Goal: Information Seeking & Learning: Learn about a topic

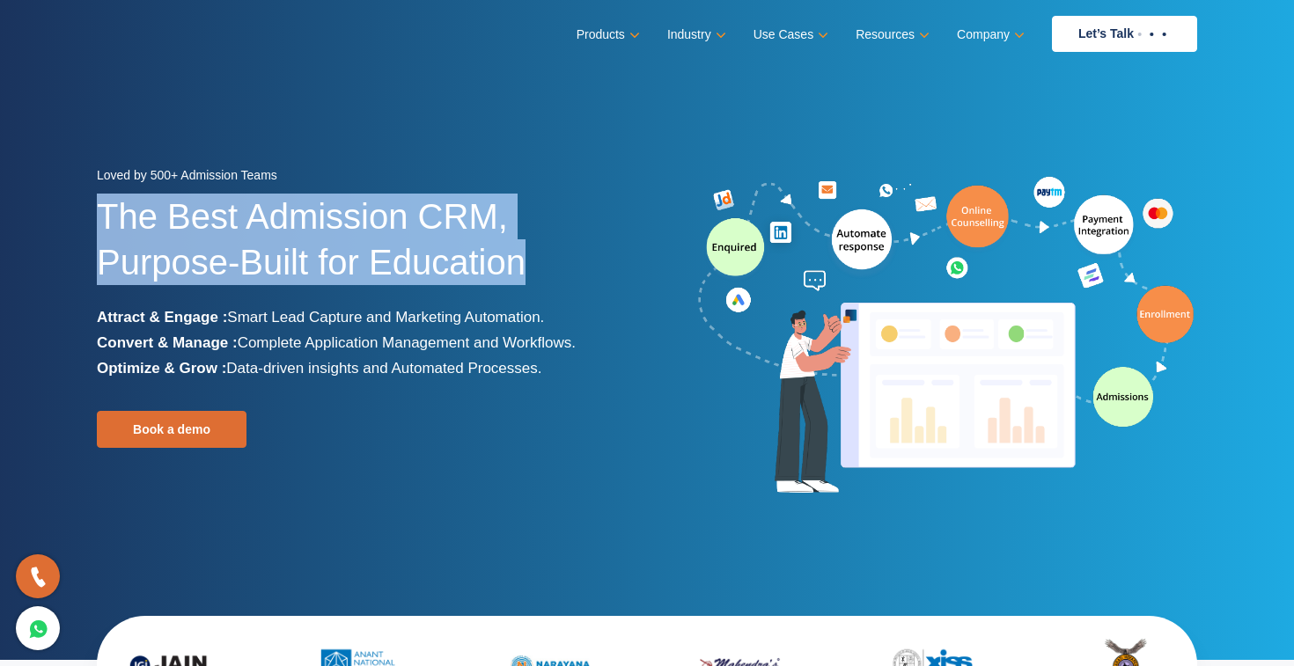
drag, startPoint x: 91, startPoint y: 211, endPoint x: 531, endPoint y: 259, distance: 442.7
click at [531, 259] on div "Loved by 500+ Admission Teams The Best Admission CRM, Purpose-Built for Educati…" at bounding box center [365, 337] width 563 height 348
click at [337, 268] on h1 "The Best Admission CRM, Purpose-Built for Education" at bounding box center [365, 249] width 537 height 111
drag, startPoint x: 85, startPoint y: 215, endPoint x: 541, endPoint y: 269, distance: 459.3
click at [541, 269] on div "Loved by 500+ Admission Teams The Best Admission CRM, Purpose-Built for Educati…" at bounding box center [365, 337] width 563 height 348
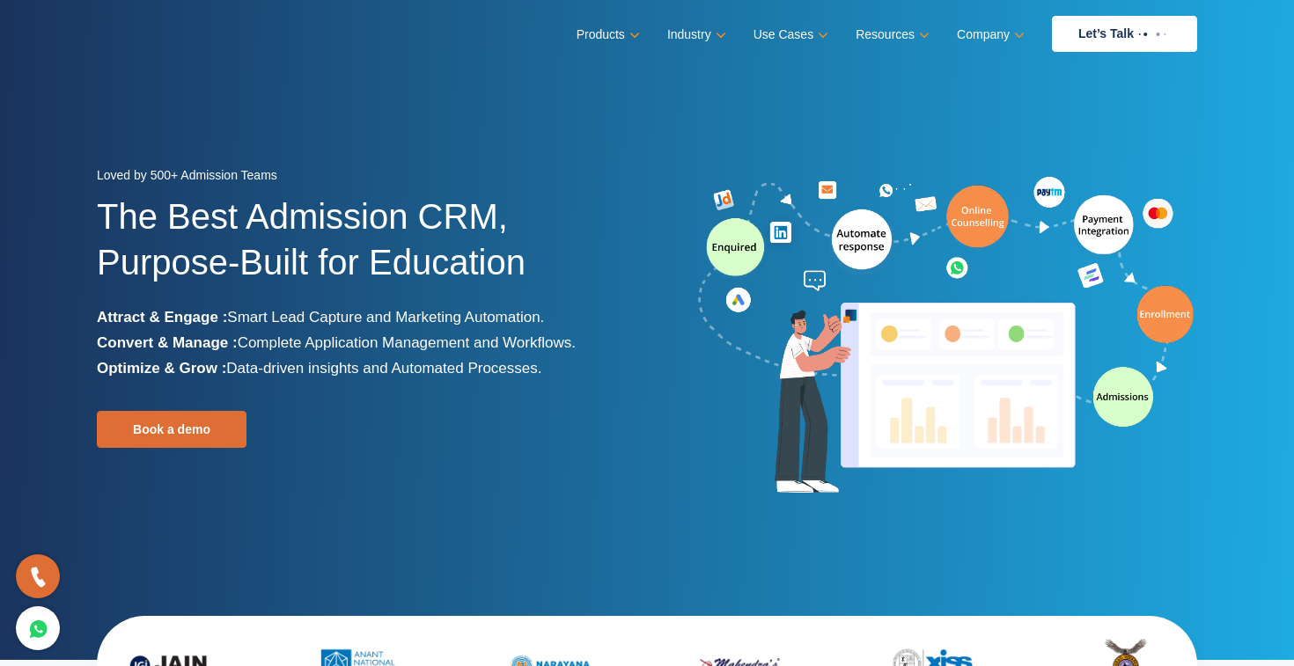
click at [254, 267] on h1 "The Best Admission CRM, Purpose-Built for Education" at bounding box center [365, 249] width 537 height 111
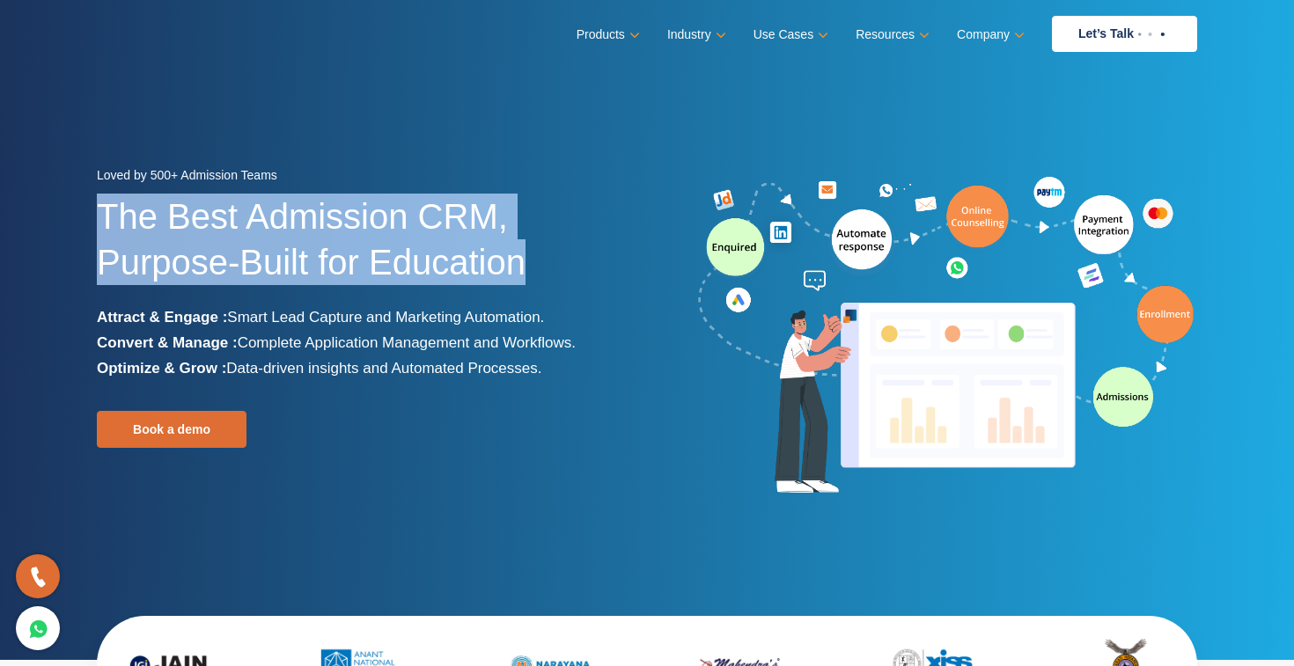
click at [254, 267] on h1 "The Best Admission CRM, Purpose-Built for Education" at bounding box center [365, 249] width 537 height 111
click at [172, 227] on h1 "The Best Admission CRM, Purpose-Built for Education" at bounding box center [365, 249] width 537 height 111
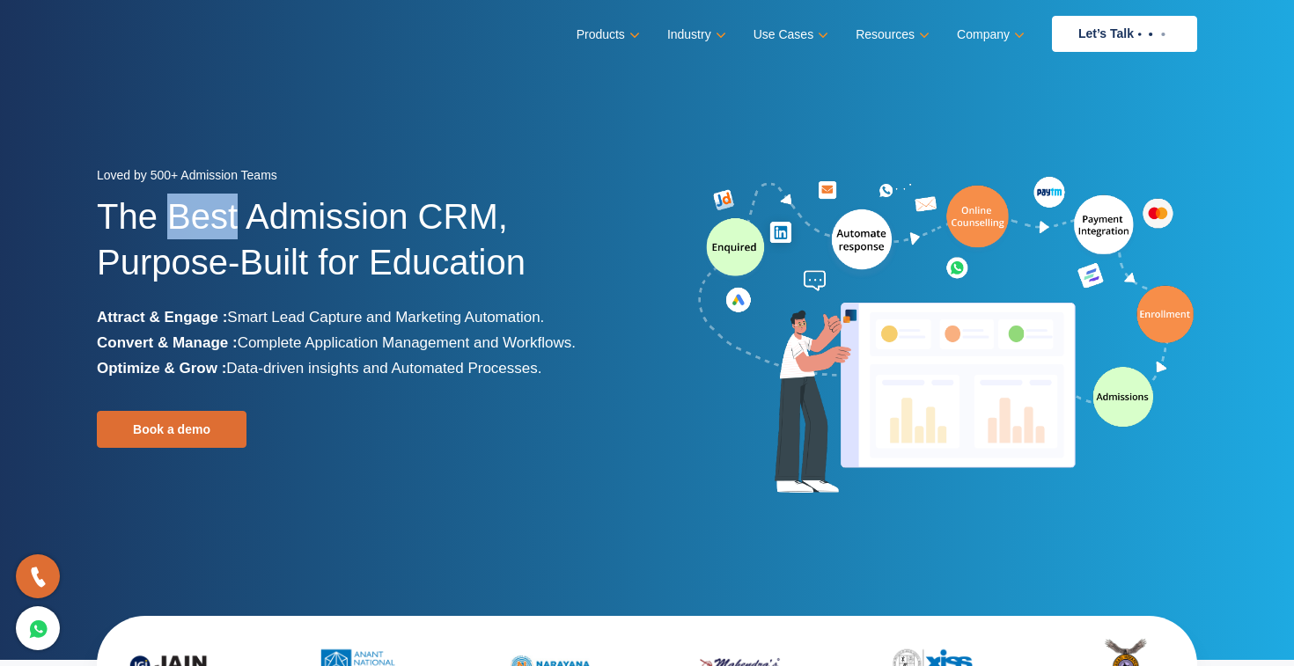
click at [172, 227] on h1 "The Best Admission CRM, Purpose-Built for Education" at bounding box center [365, 249] width 537 height 111
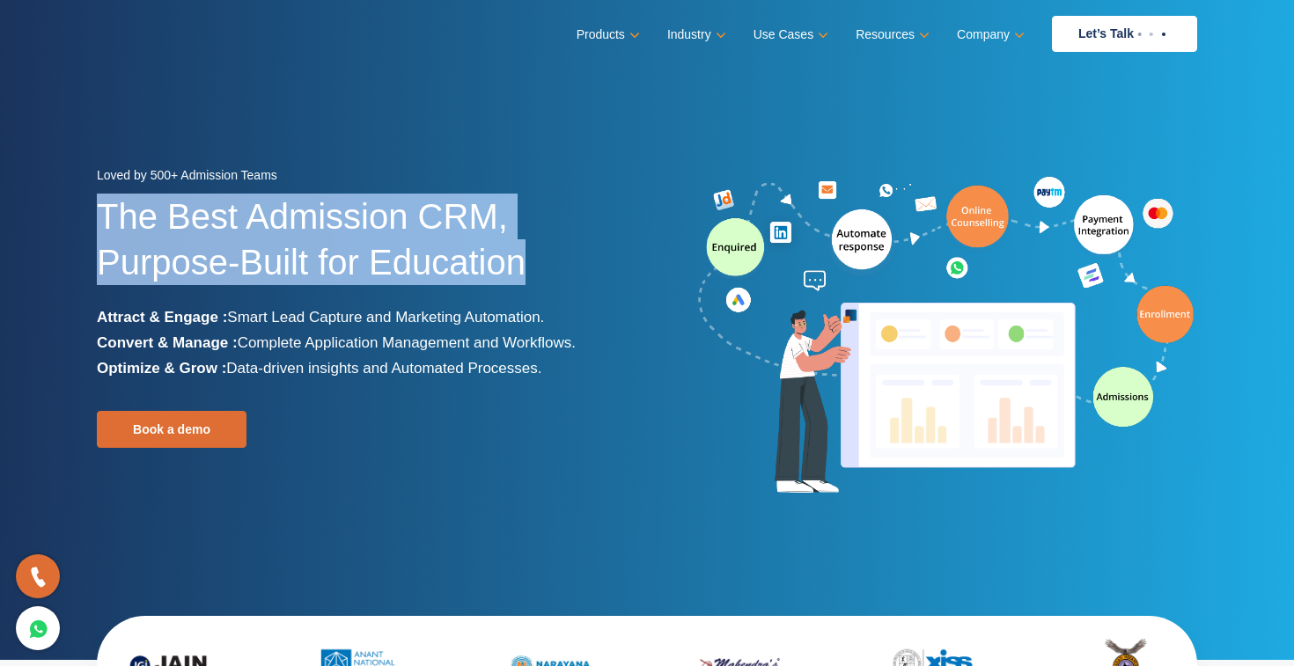
click at [172, 227] on h1 "The Best Admission CRM, Purpose-Built for Education" at bounding box center [365, 249] width 537 height 111
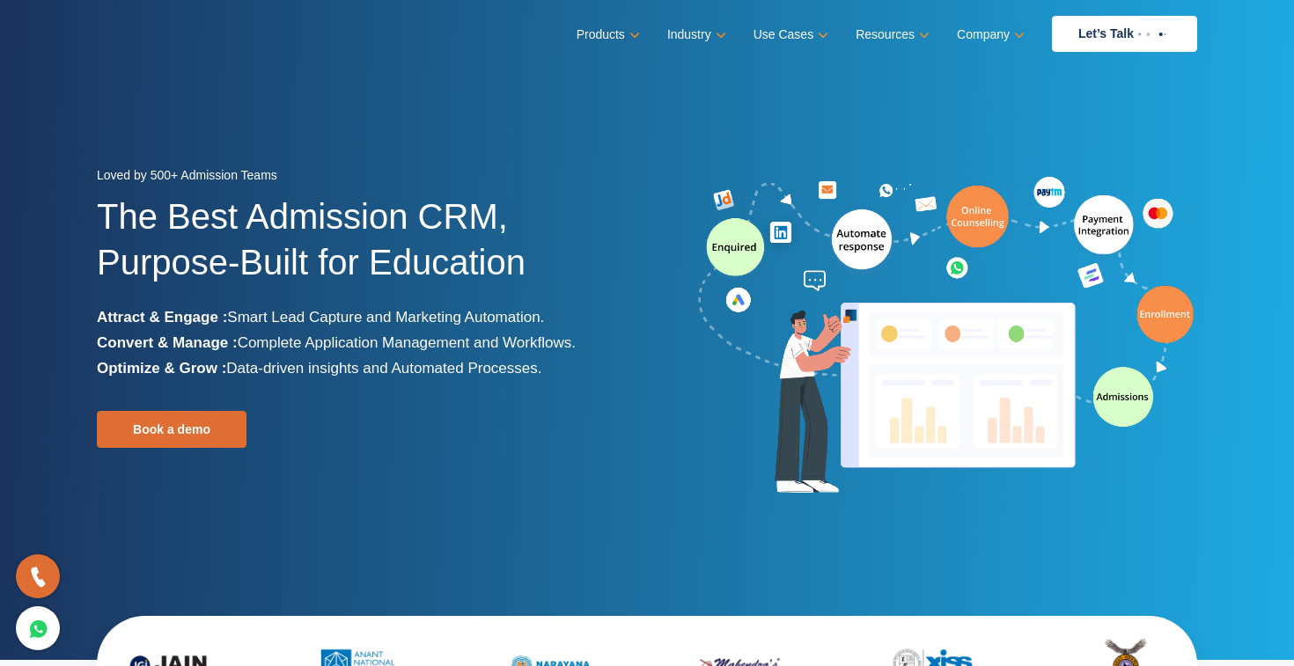
click at [258, 235] on h1 "The Best Admission CRM, Purpose-Built for Education" at bounding box center [365, 249] width 537 height 111
click at [248, 228] on h1 "The Best Admission CRM, Purpose-Built for Education" at bounding box center [365, 249] width 537 height 111
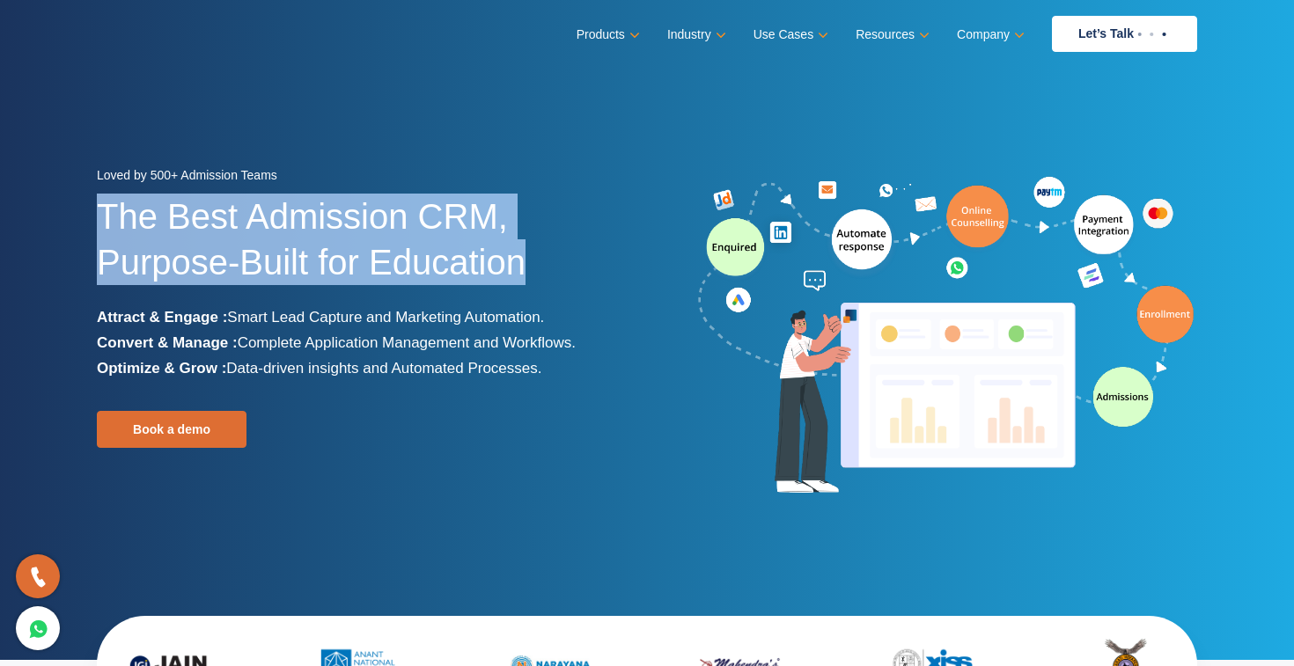
click at [248, 228] on h1 "The Best Admission CRM, Purpose-Built for Education" at bounding box center [365, 249] width 537 height 111
click at [244, 267] on h1 "The Best Admission CRM, Purpose-Built for Education" at bounding box center [365, 249] width 537 height 111
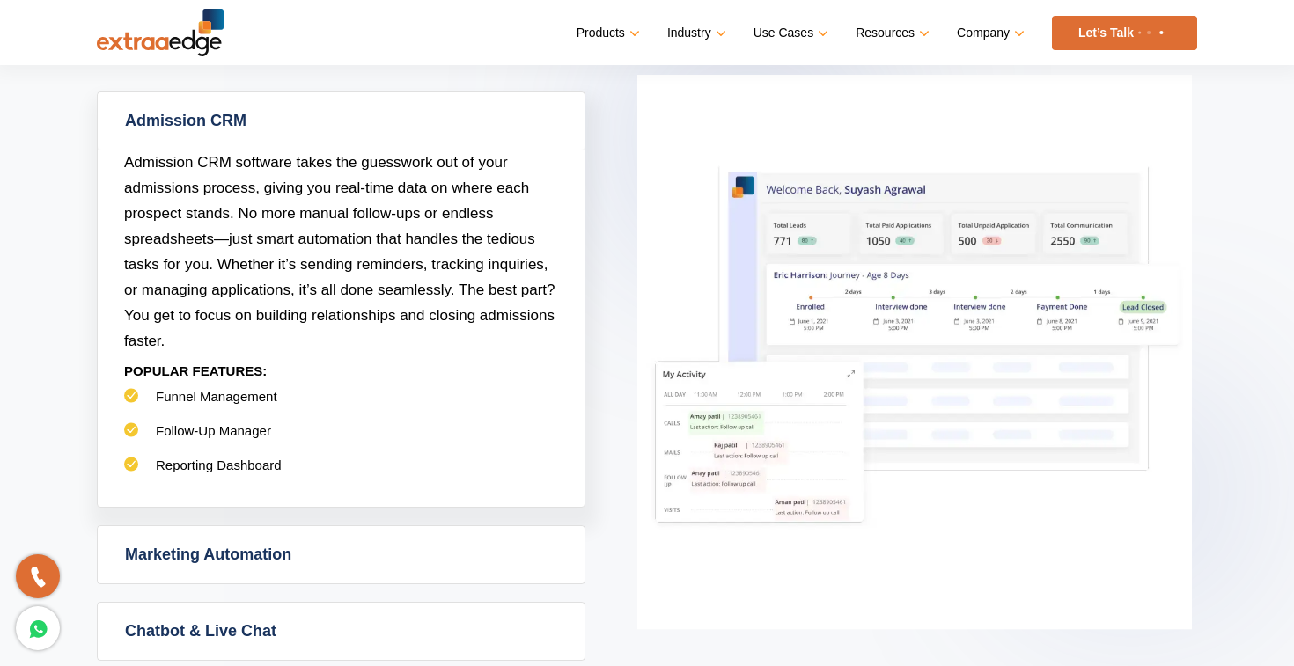
scroll to position [829, 0]
click at [194, 253] on p "Admission CRM software takes the guesswork out of your admissions process, givi…" at bounding box center [341, 253] width 434 height 204
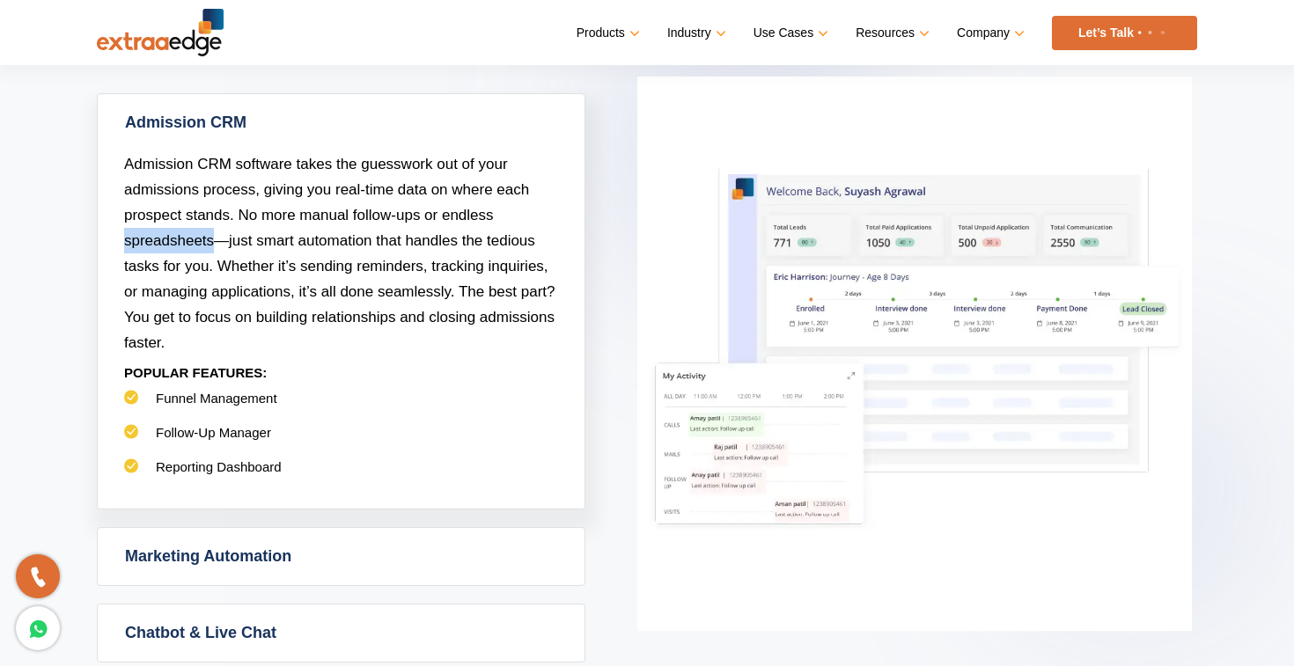
click at [194, 253] on p "Admission CRM software takes the guesswork out of your admissions process, givi…" at bounding box center [341, 253] width 434 height 204
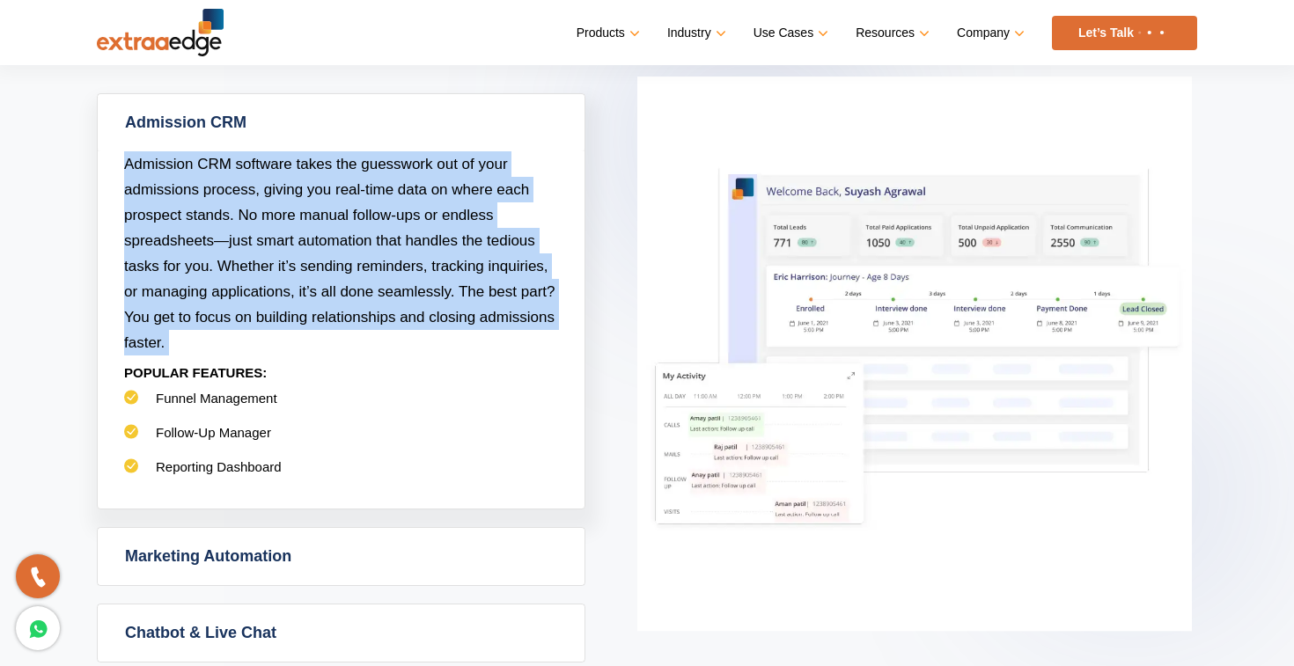
click at [194, 253] on p "Admission CRM software takes the guesswork out of your admissions process, givi…" at bounding box center [341, 253] width 434 height 204
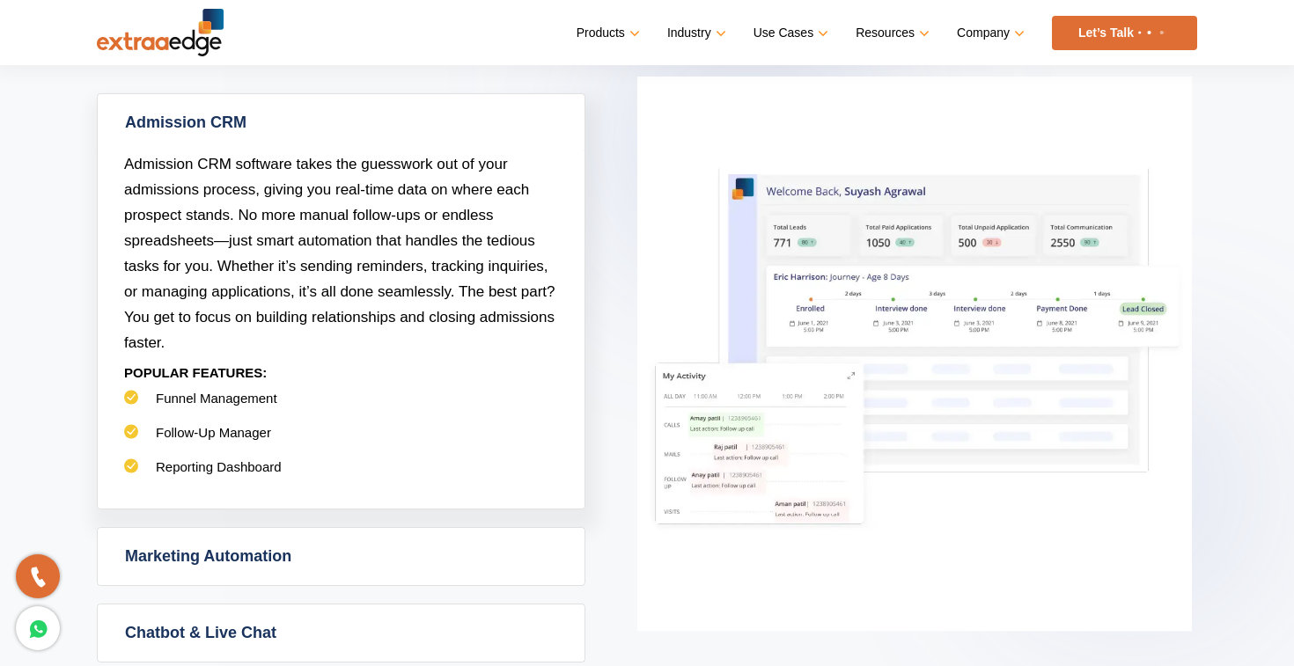
click at [232, 270] on span "Admission CRM software takes the guesswork out of your admissions process, givi…" at bounding box center [339, 253] width 431 height 195
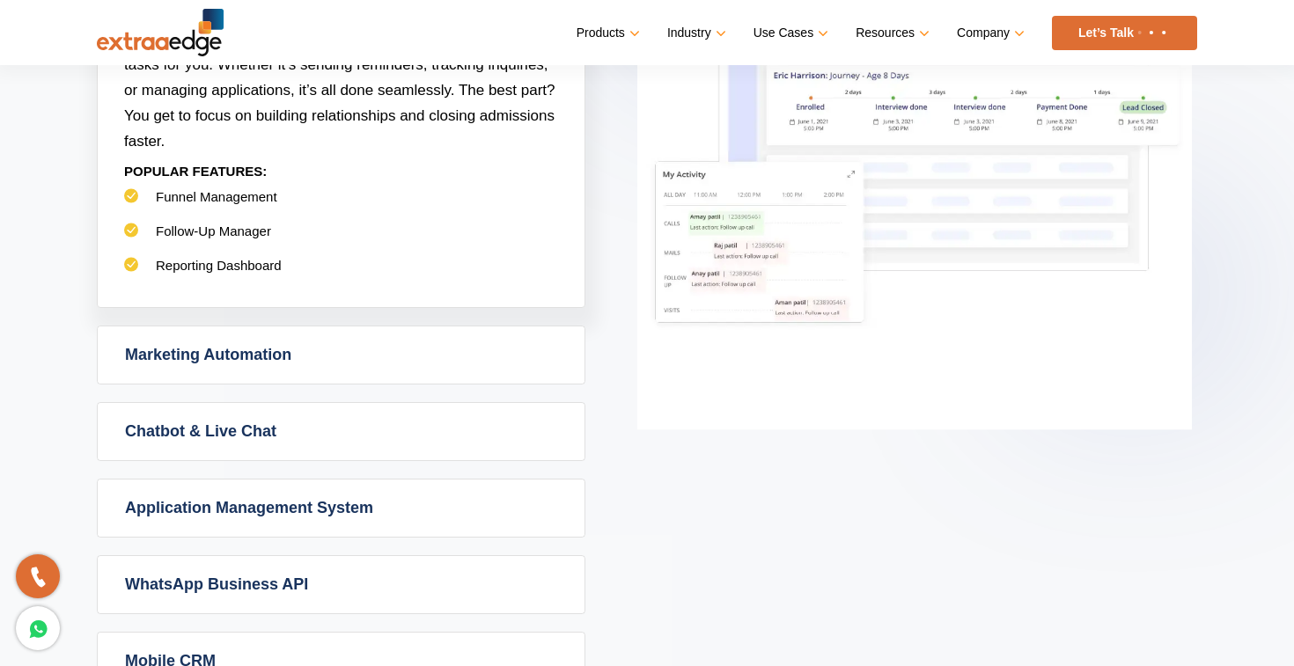
scroll to position [1168, 0]
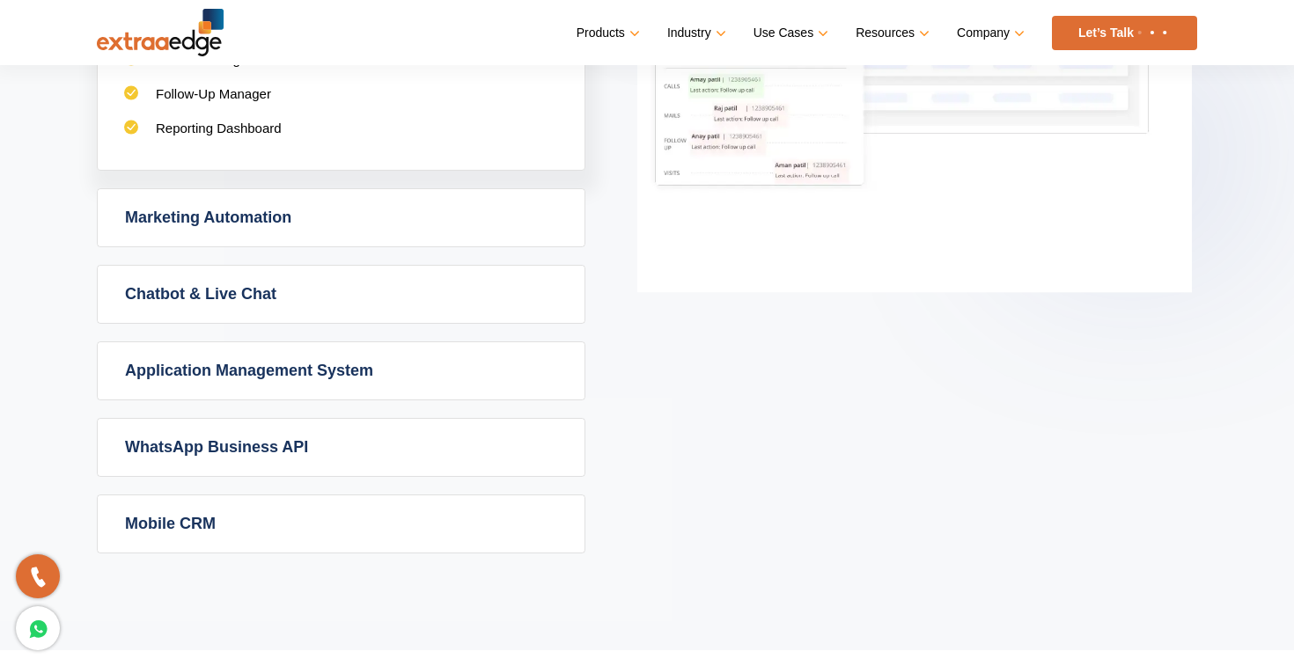
click at [199, 279] on link "Chatbot & Live Chat" at bounding box center [341, 294] width 487 height 57
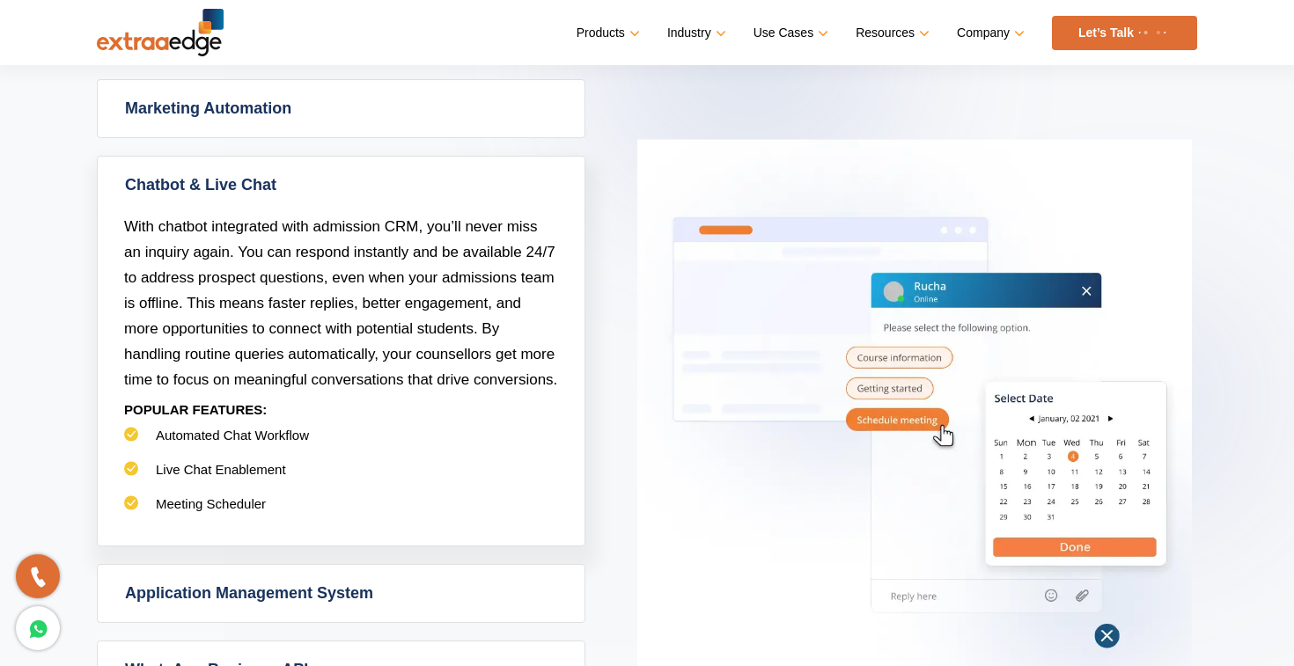
scroll to position [904, 0]
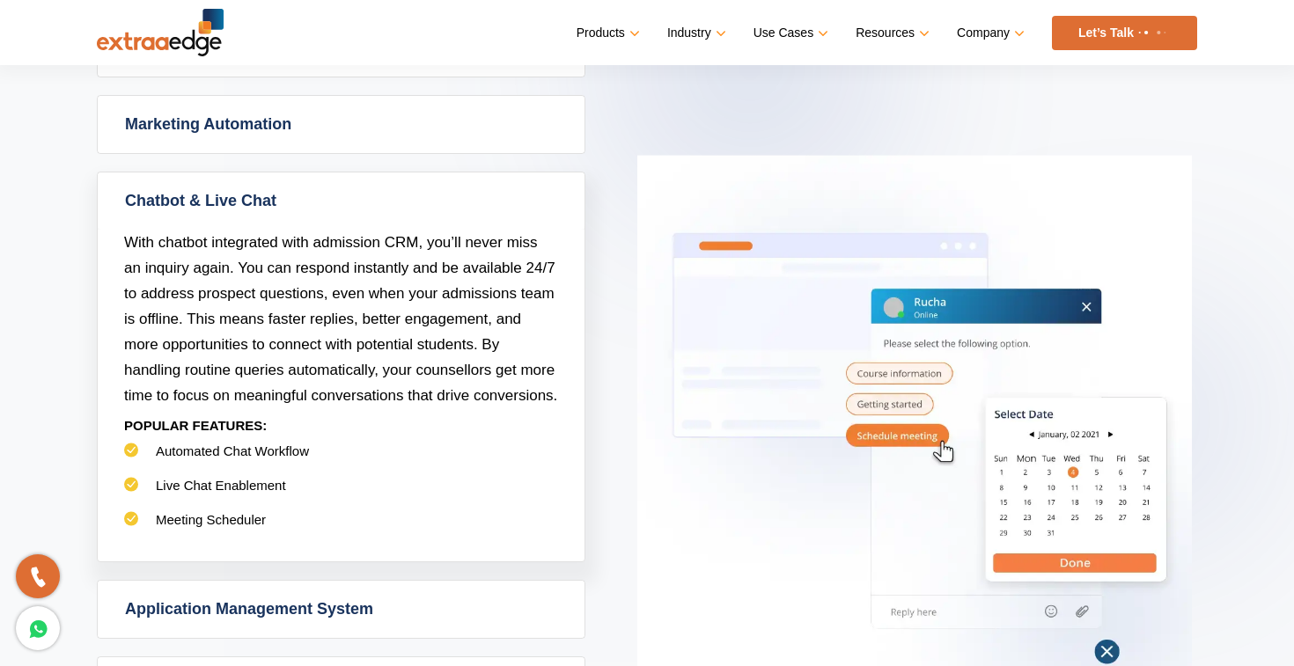
click at [195, 188] on link "Chatbot & Live Chat" at bounding box center [341, 201] width 487 height 57
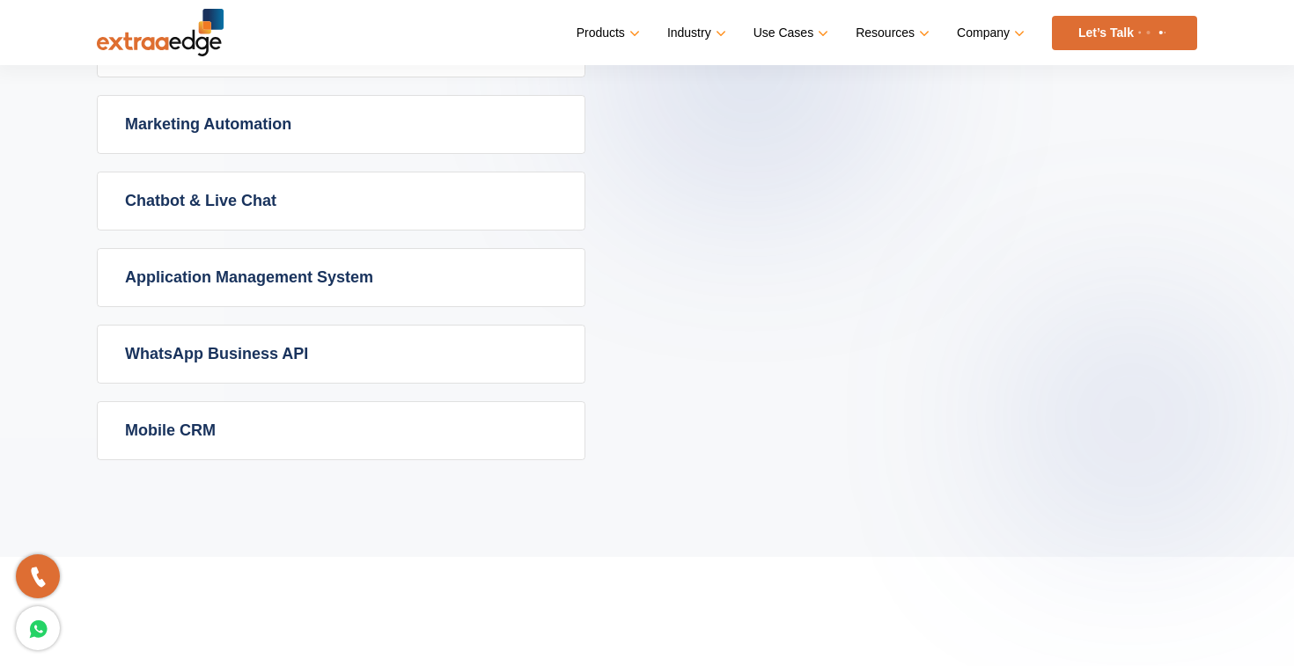
click at [286, 406] on link "Mobile CRM" at bounding box center [341, 430] width 487 height 57
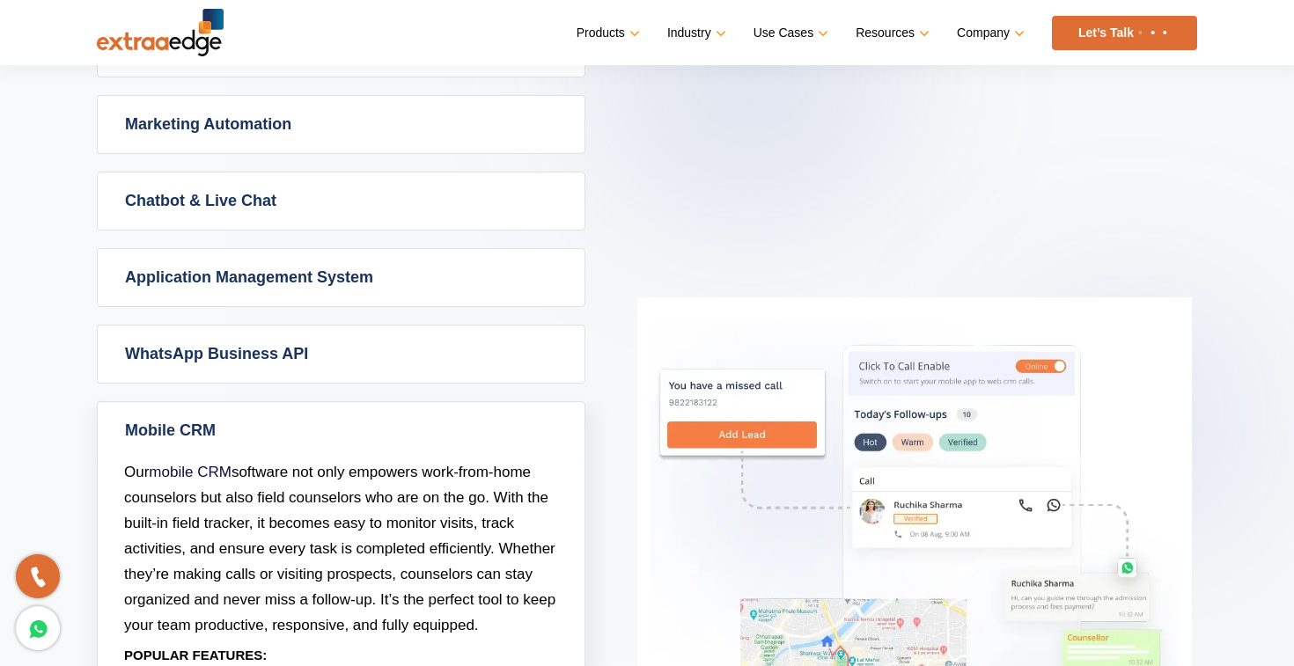
click at [283, 428] on link "Mobile CRM" at bounding box center [341, 430] width 487 height 57
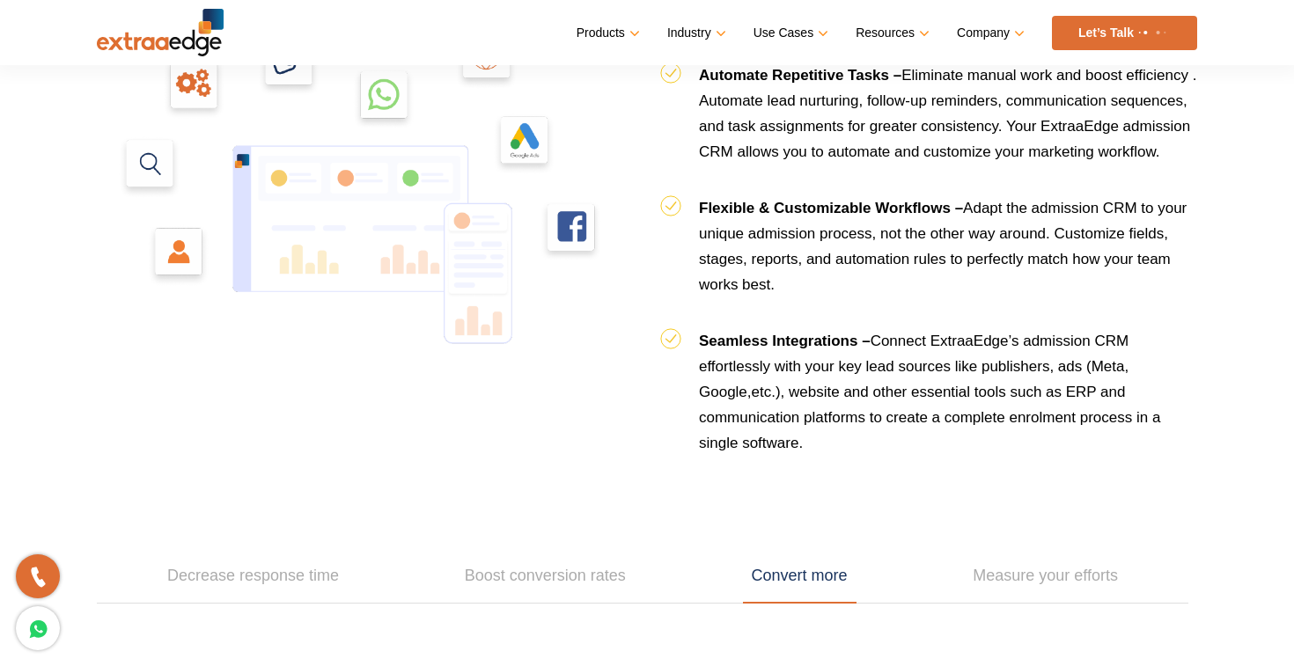
scroll to position [1871, 0]
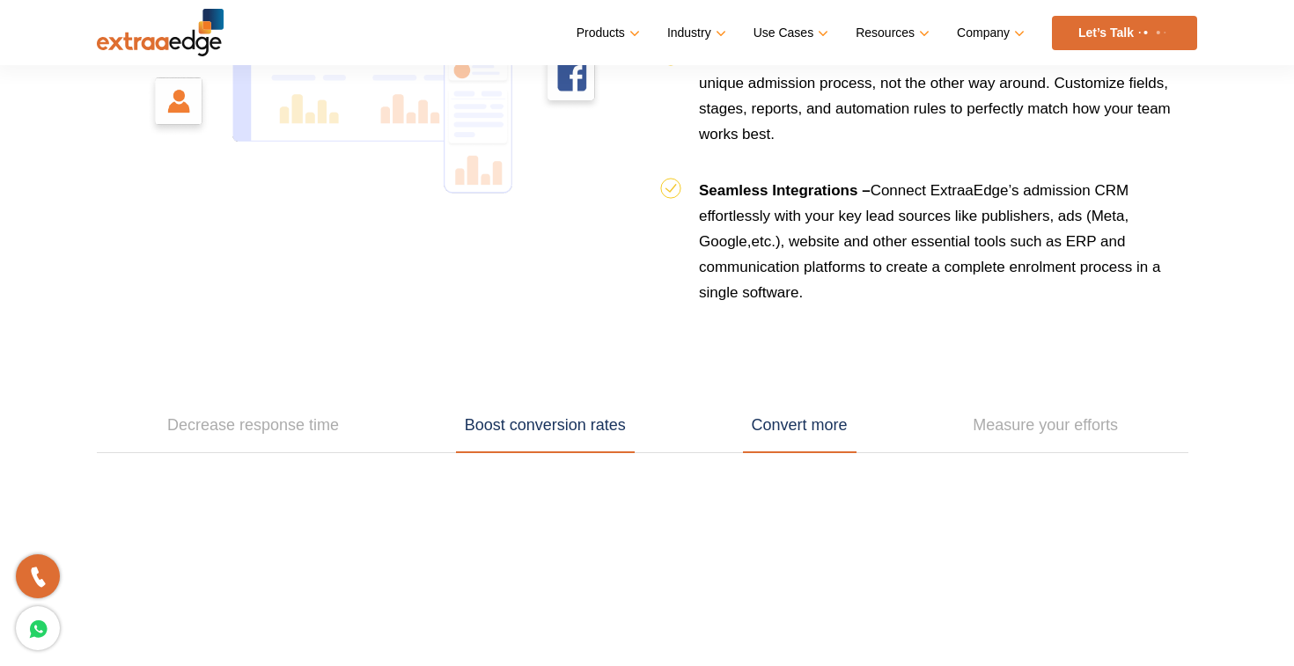
click at [545, 427] on link "Boost conversion rates" at bounding box center [545, 426] width 179 height 55
click at [968, 423] on link "Measure your efforts" at bounding box center [1045, 426] width 163 height 55
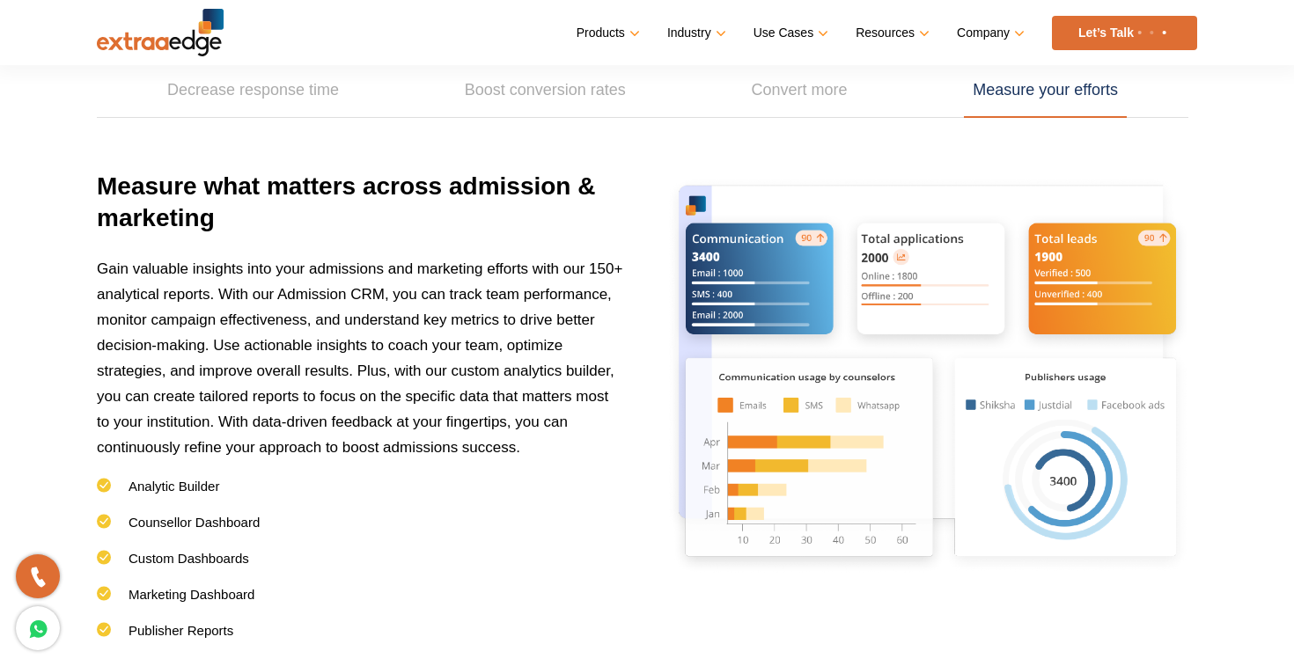
scroll to position [2702, 0]
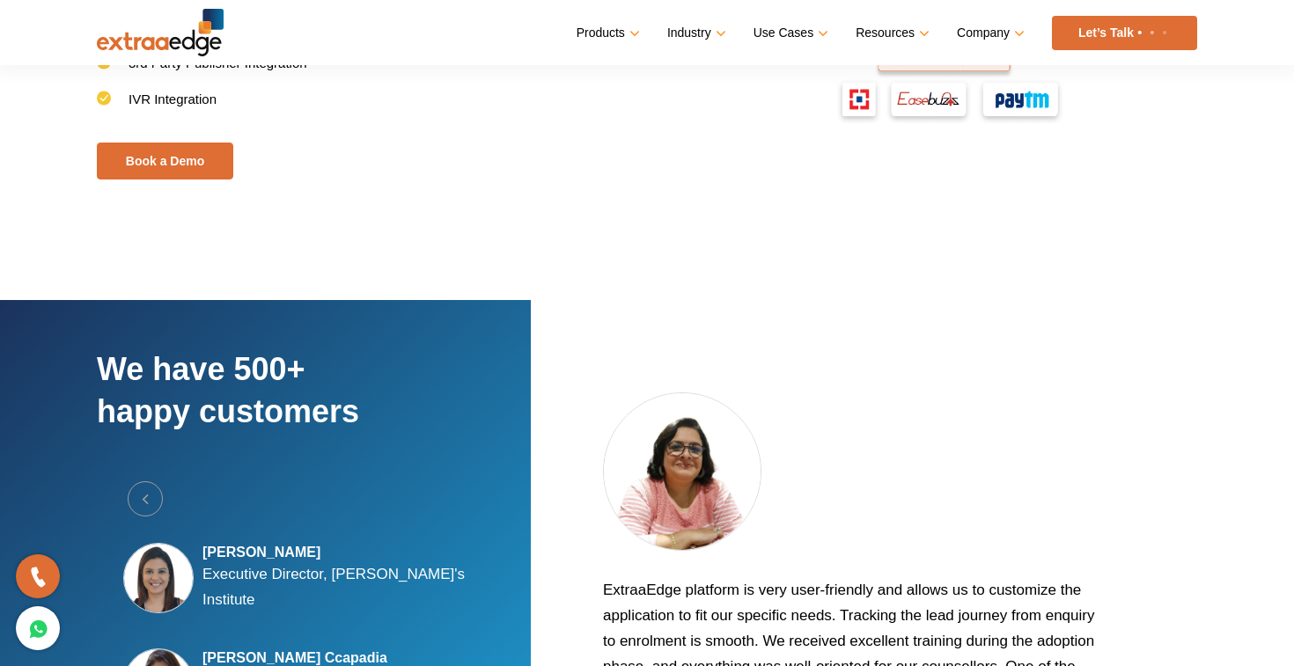
click at [144, 368] on h2 "We have 500+ happy customers" at bounding box center [321, 415] width 449 height 133
click at [195, 396] on h2 "We have 500+ happy customers" at bounding box center [321, 415] width 449 height 133
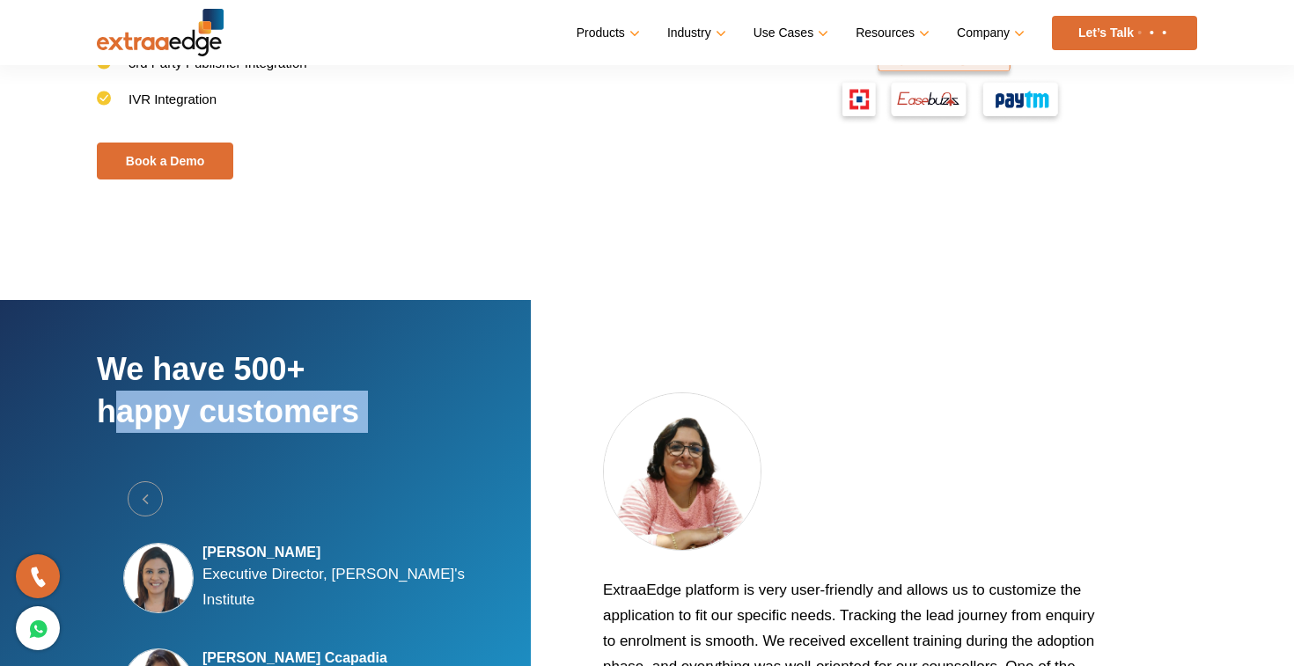
click at [195, 396] on h2 "We have 500+ happy customers" at bounding box center [321, 415] width 449 height 133
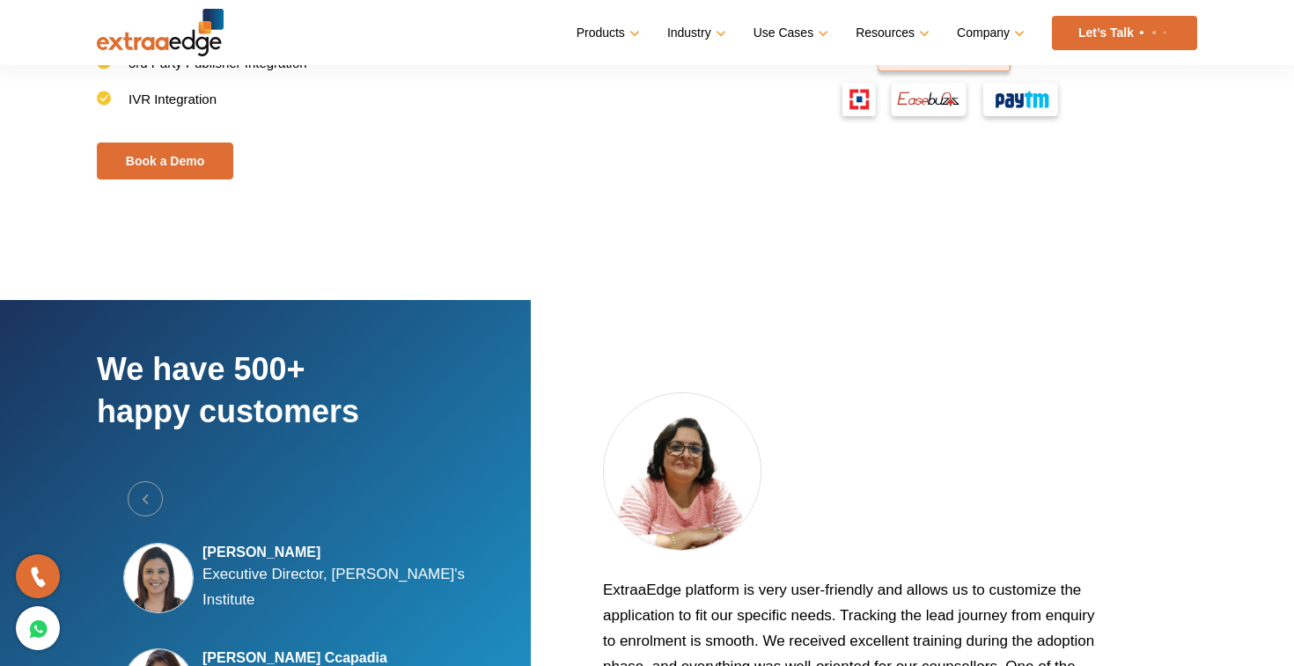
click at [190, 379] on h2 "We have 500+ happy customers" at bounding box center [321, 415] width 449 height 133
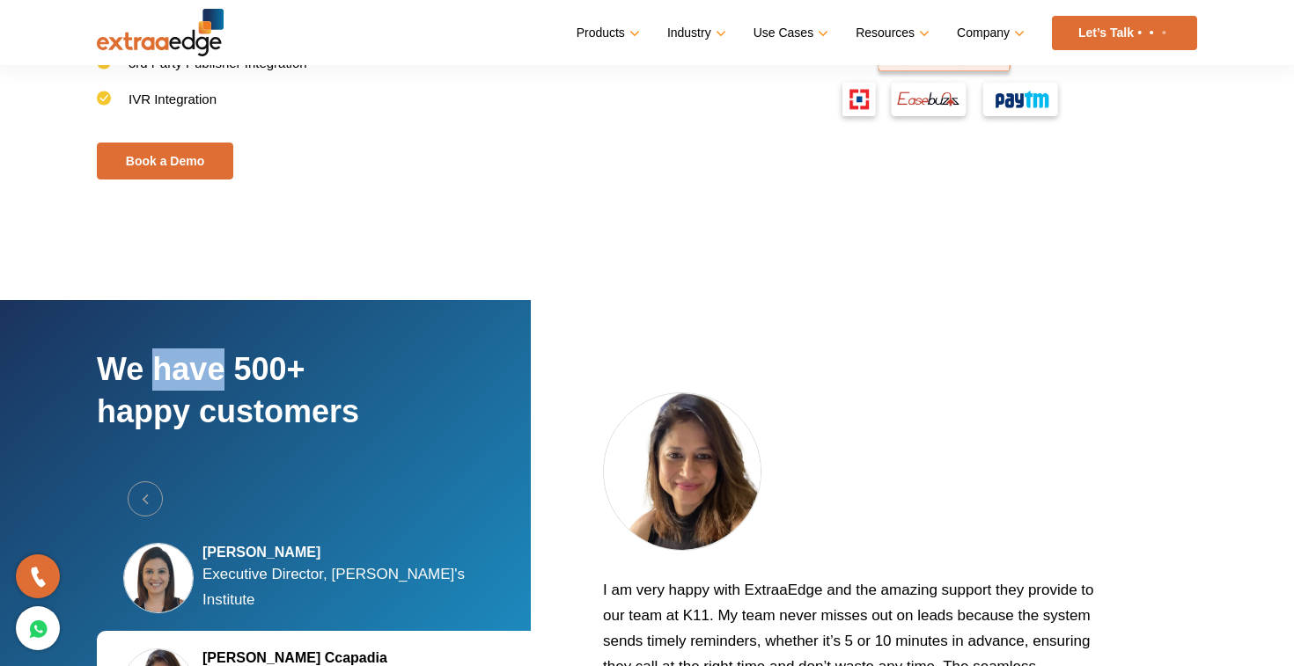
click at [190, 379] on h2 "We have 500+ happy customers" at bounding box center [321, 415] width 449 height 133
click at [235, 401] on h2 "We have 500+ happy customers" at bounding box center [321, 415] width 449 height 133
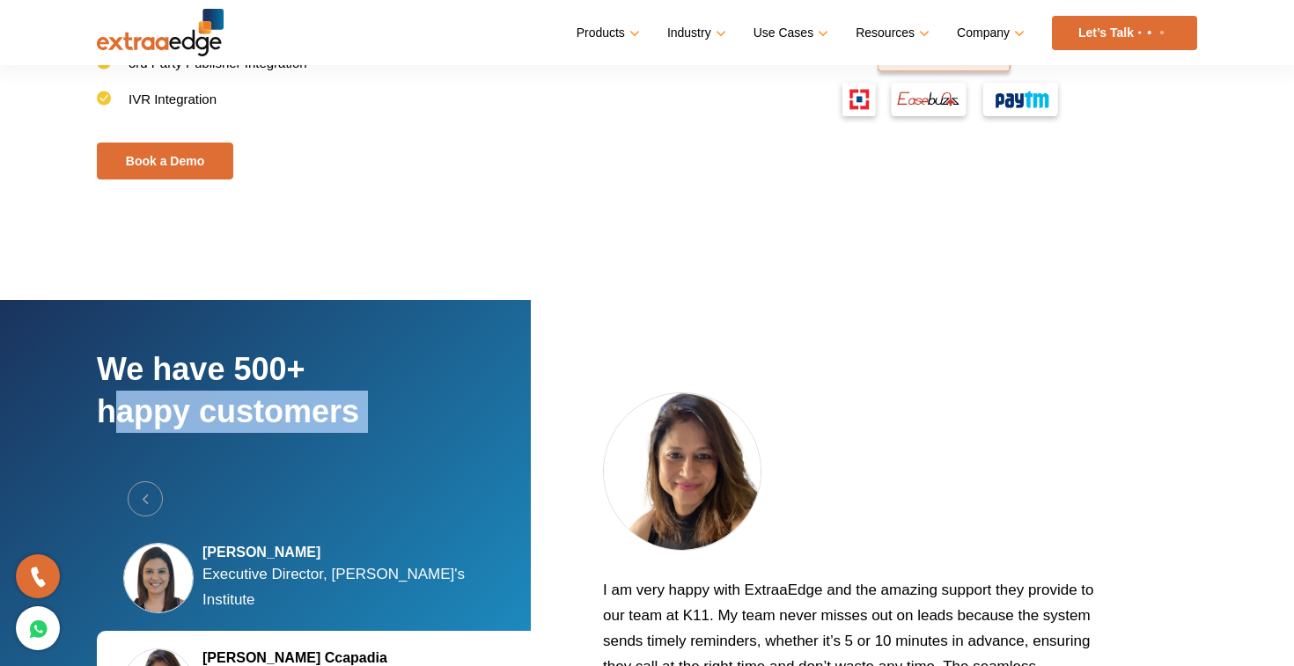
click at [235, 401] on h2 "We have 500+ happy customers" at bounding box center [321, 415] width 449 height 133
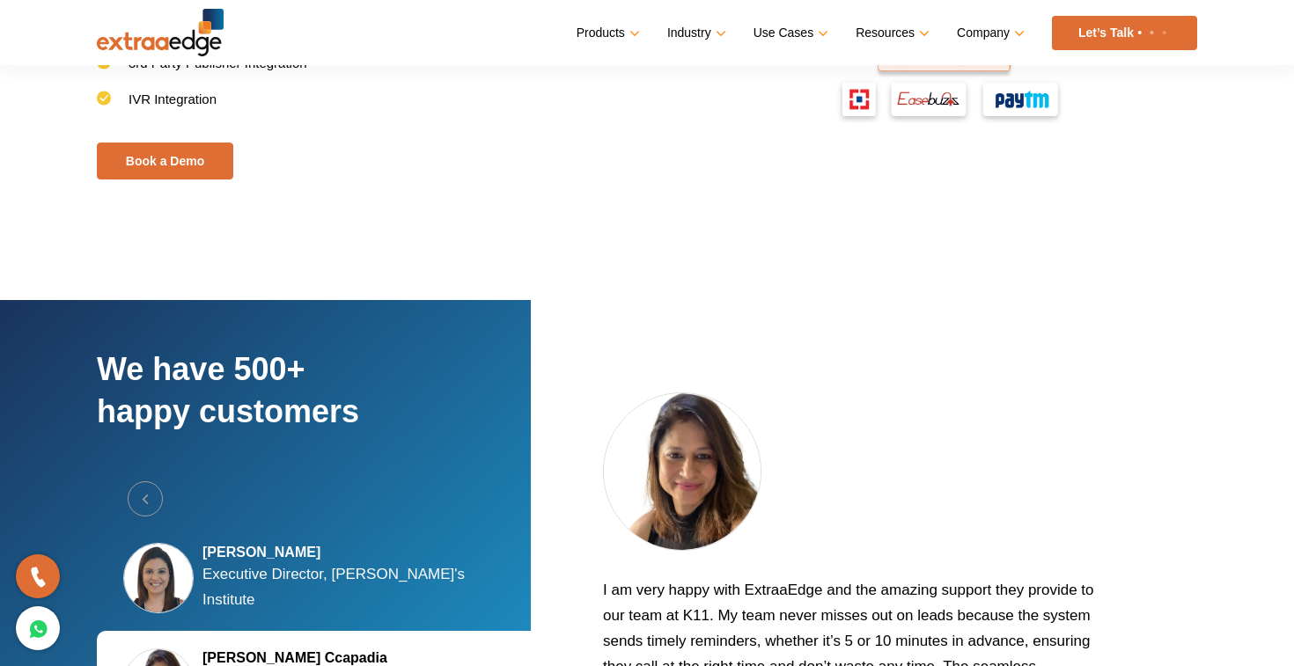
click at [277, 413] on h2 "We have 500+ happy customers" at bounding box center [321, 415] width 449 height 133
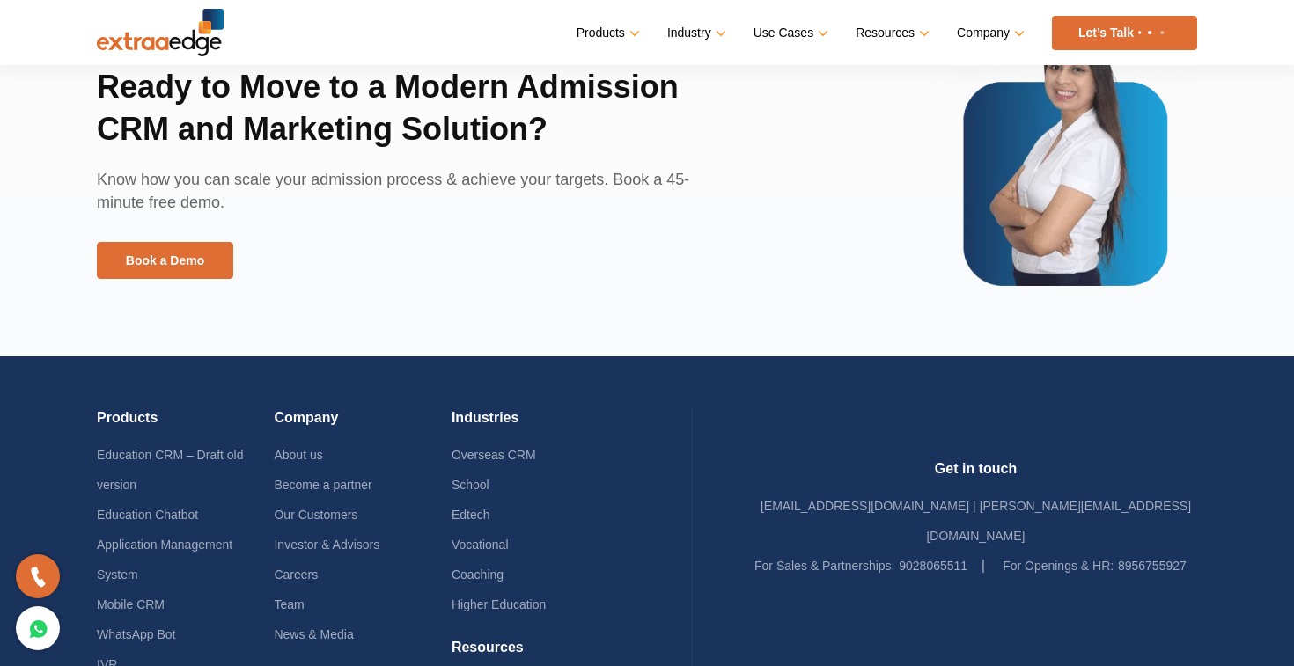
scroll to position [4204, 0]
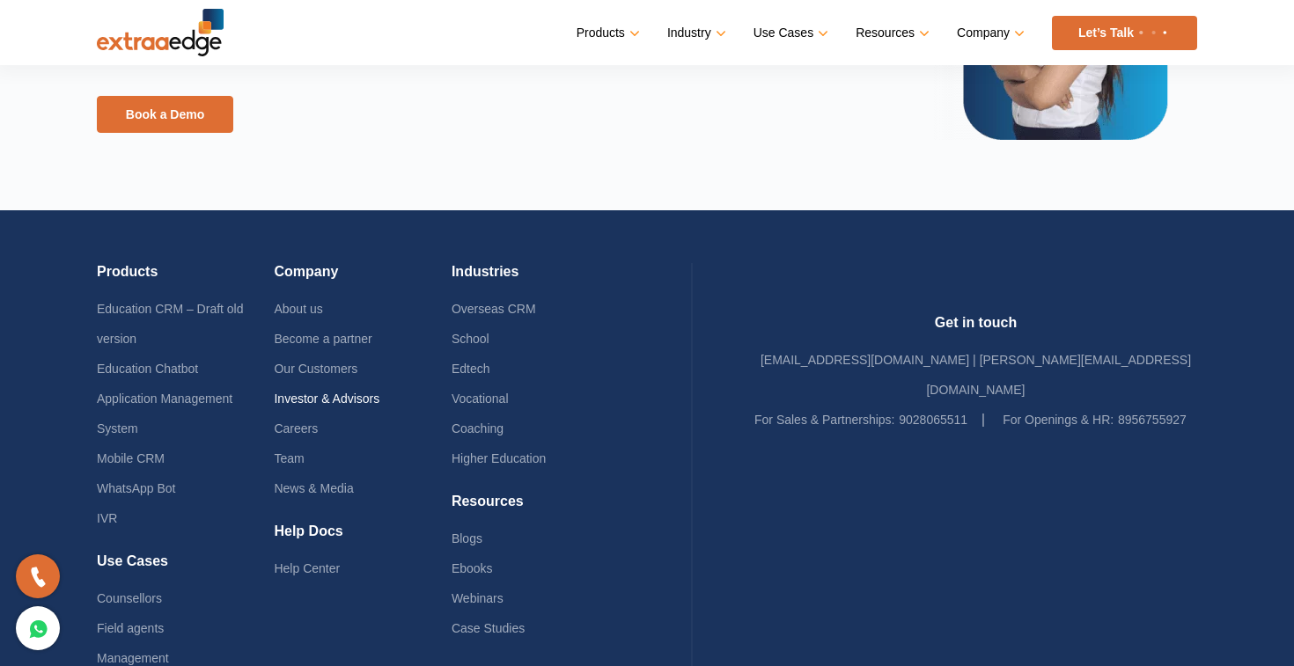
click at [340, 392] on link "Investor & Advisors" at bounding box center [327, 399] width 106 height 14
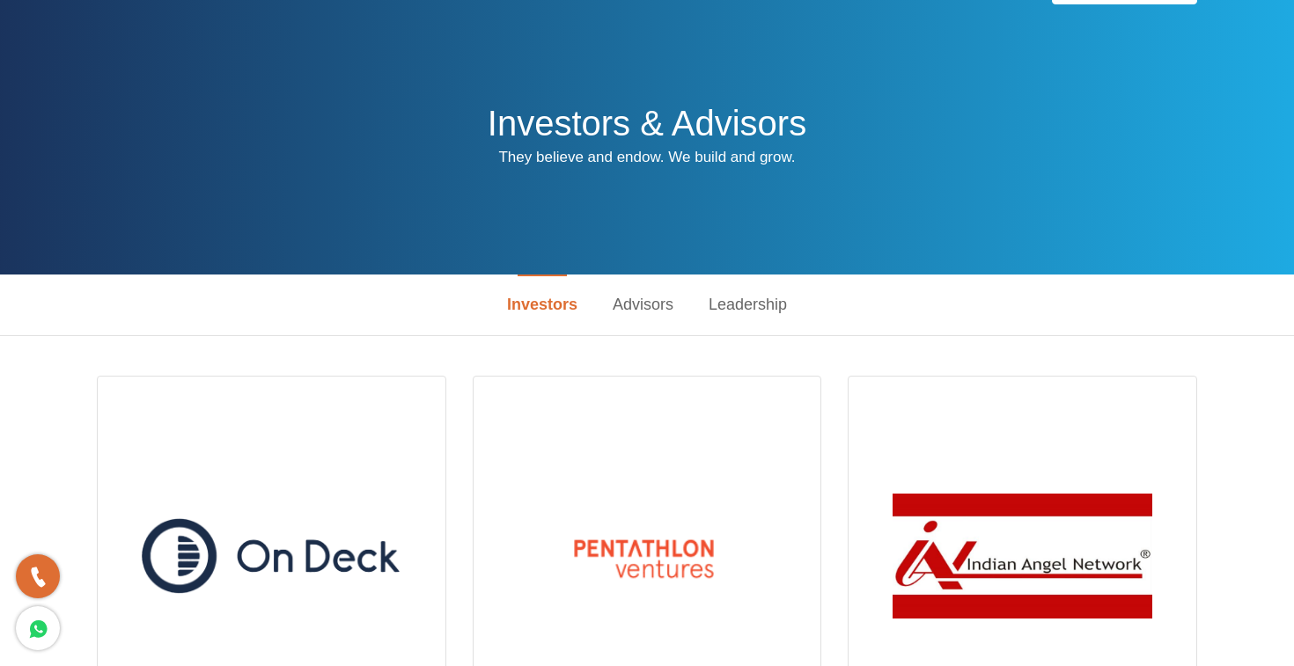
scroll to position [44, 0]
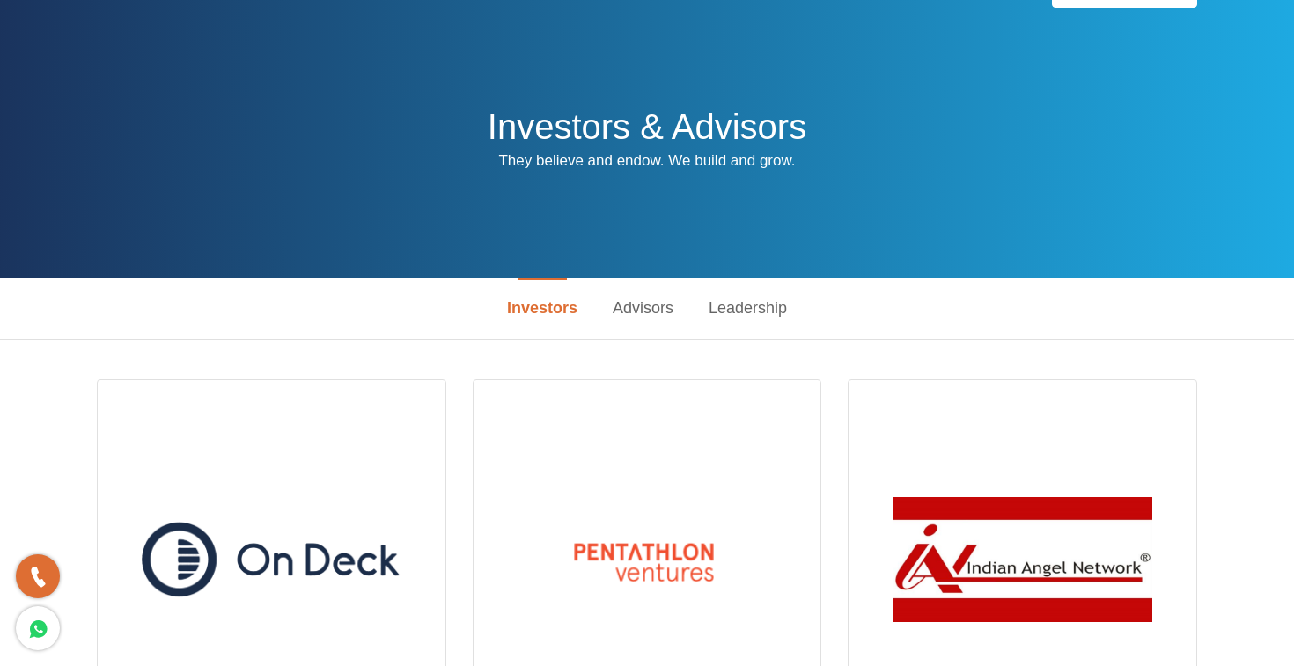
click at [637, 309] on link "Advisors" at bounding box center [643, 308] width 96 height 61
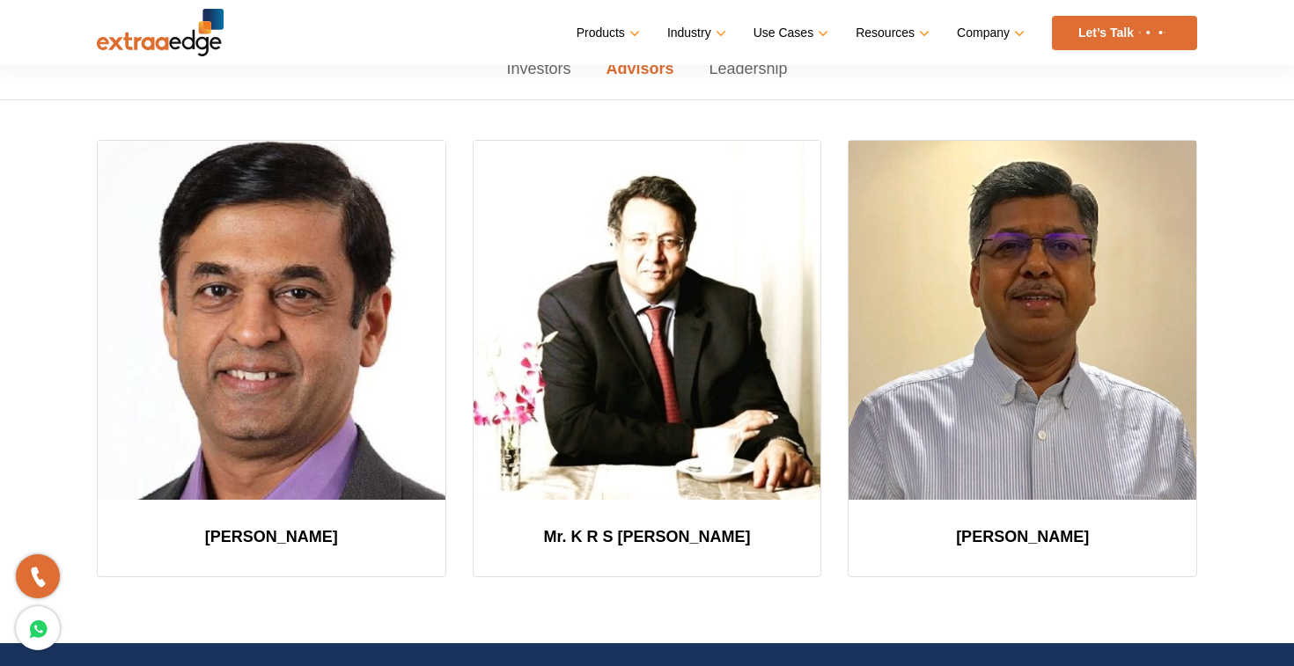
scroll to position [82, 0]
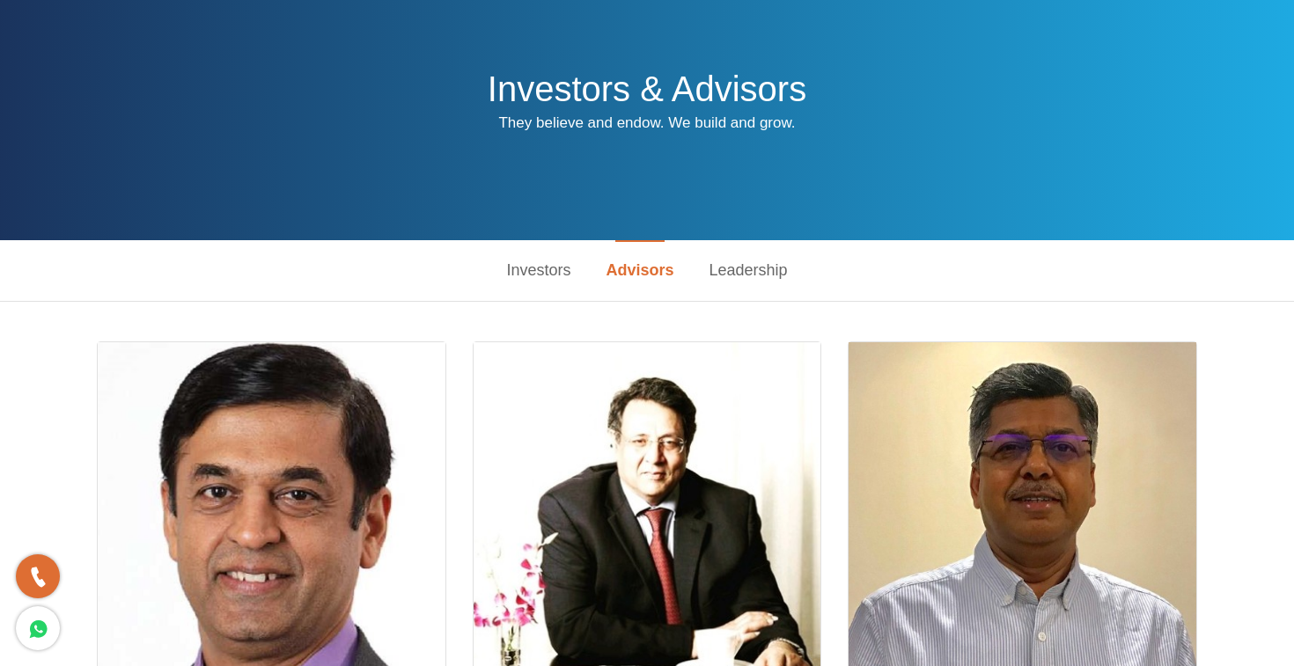
click at [754, 265] on link "Leadership" at bounding box center [748, 270] width 114 height 61
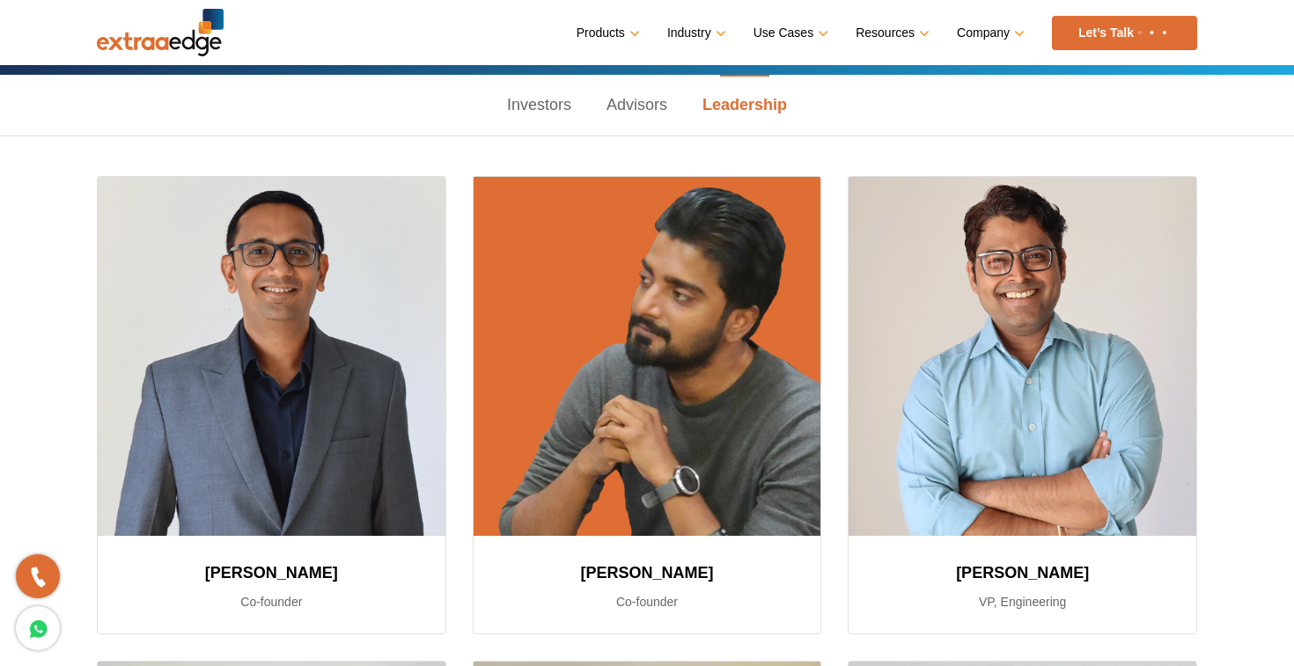
scroll to position [0, 0]
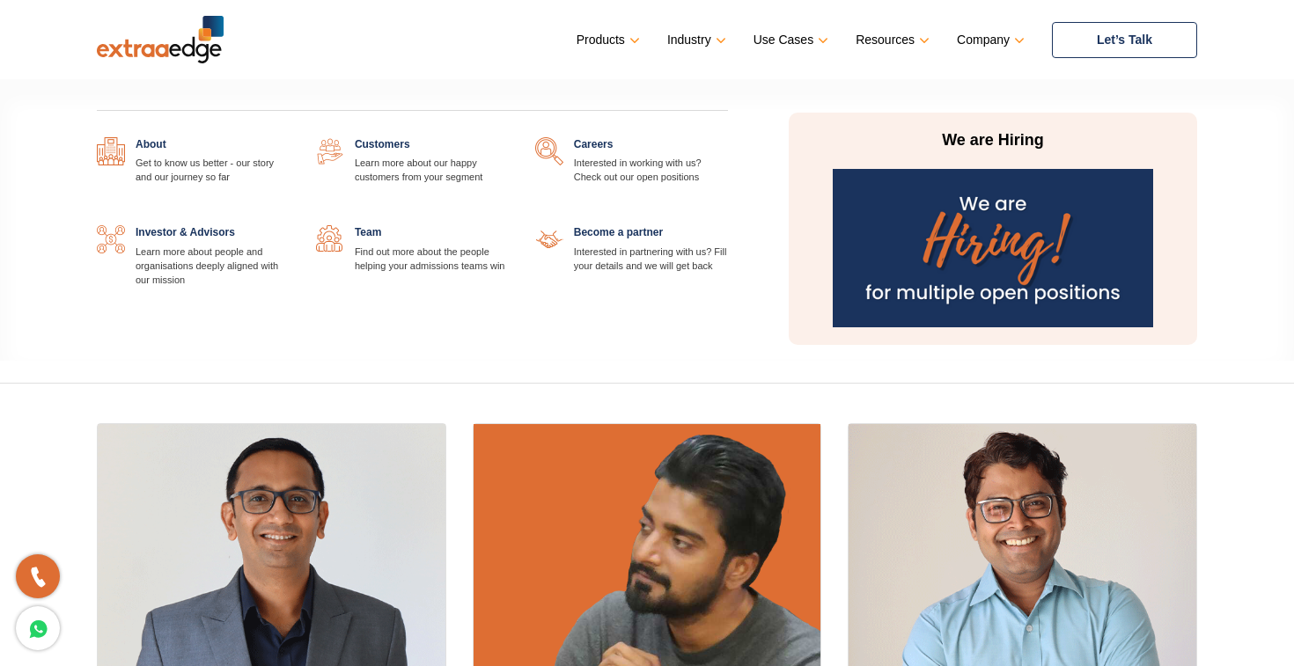
click at [728, 137] on link at bounding box center [728, 137] width 0 height 0
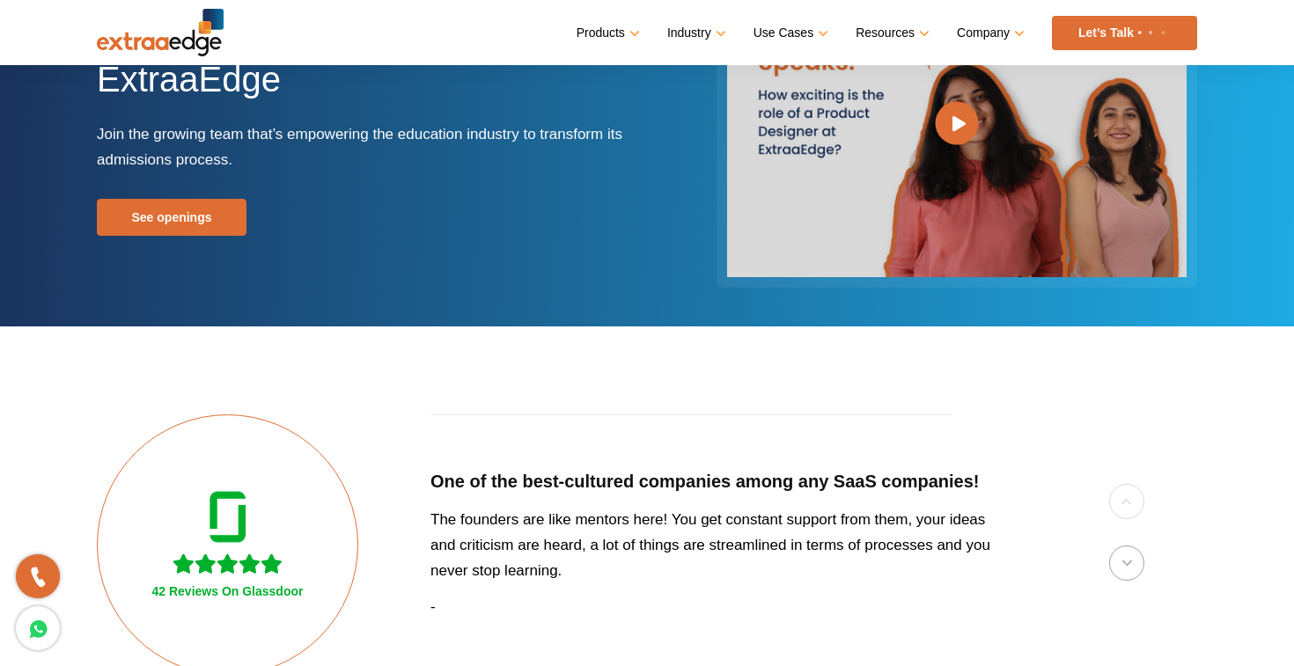
scroll to position [240, 0]
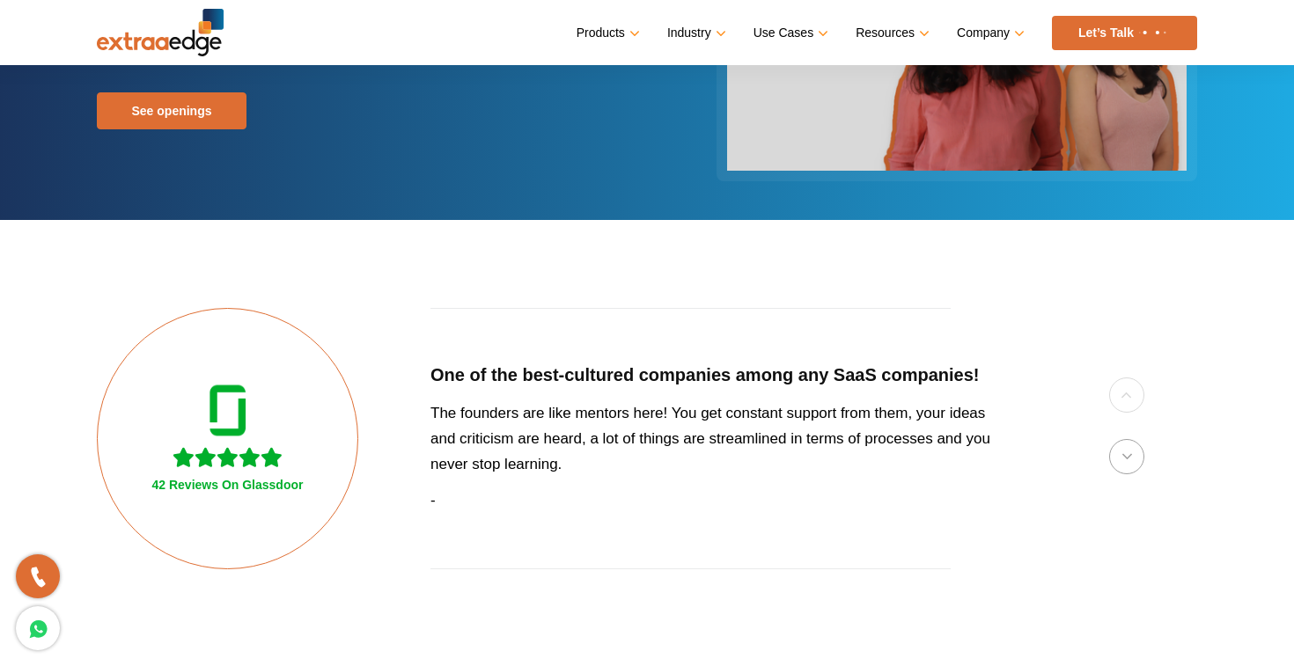
click at [510, 369] on h5 "One of the best-cultured companies among any SaaS companies!" at bounding box center [719, 375] width 578 height 22
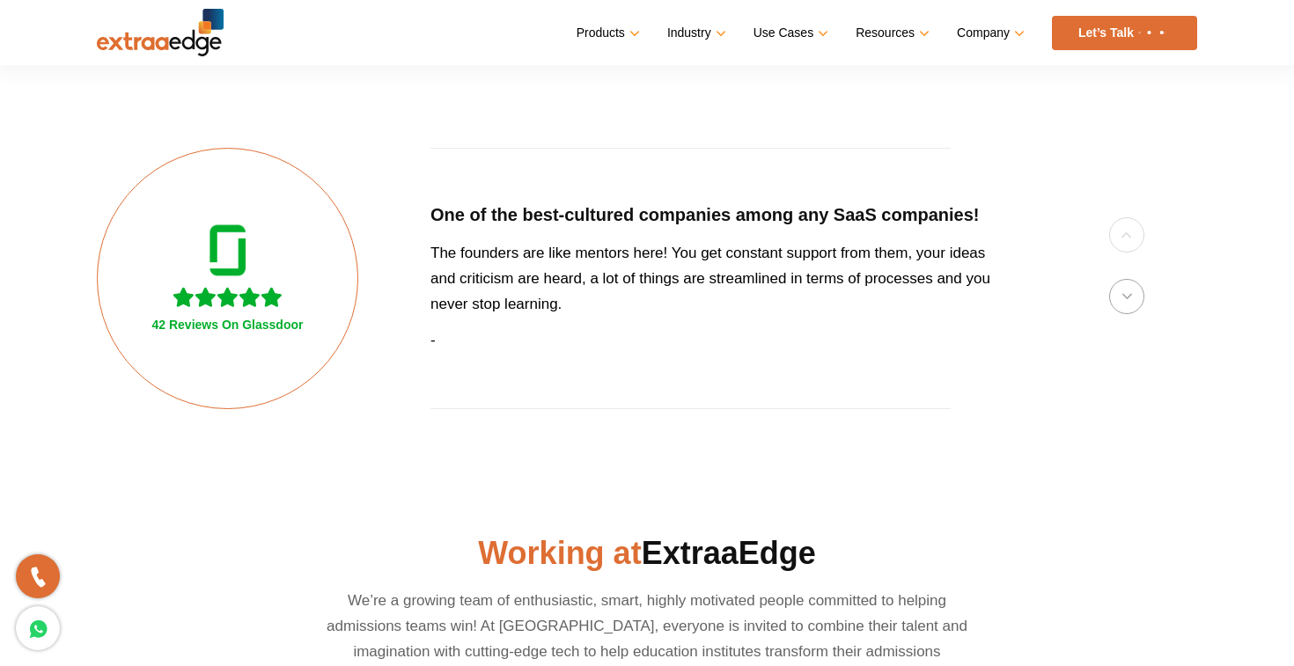
scroll to position [656, 0]
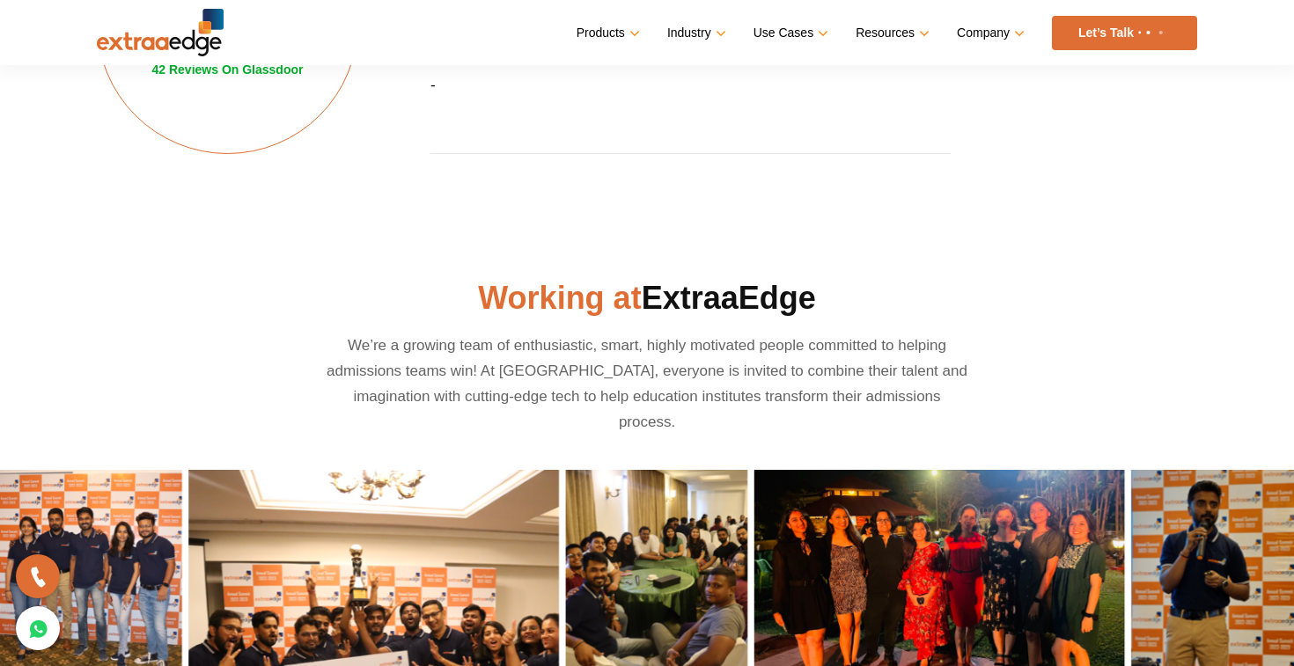
click at [502, 286] on span "Working at" at bounding box center [559, 298] width 163 height 36
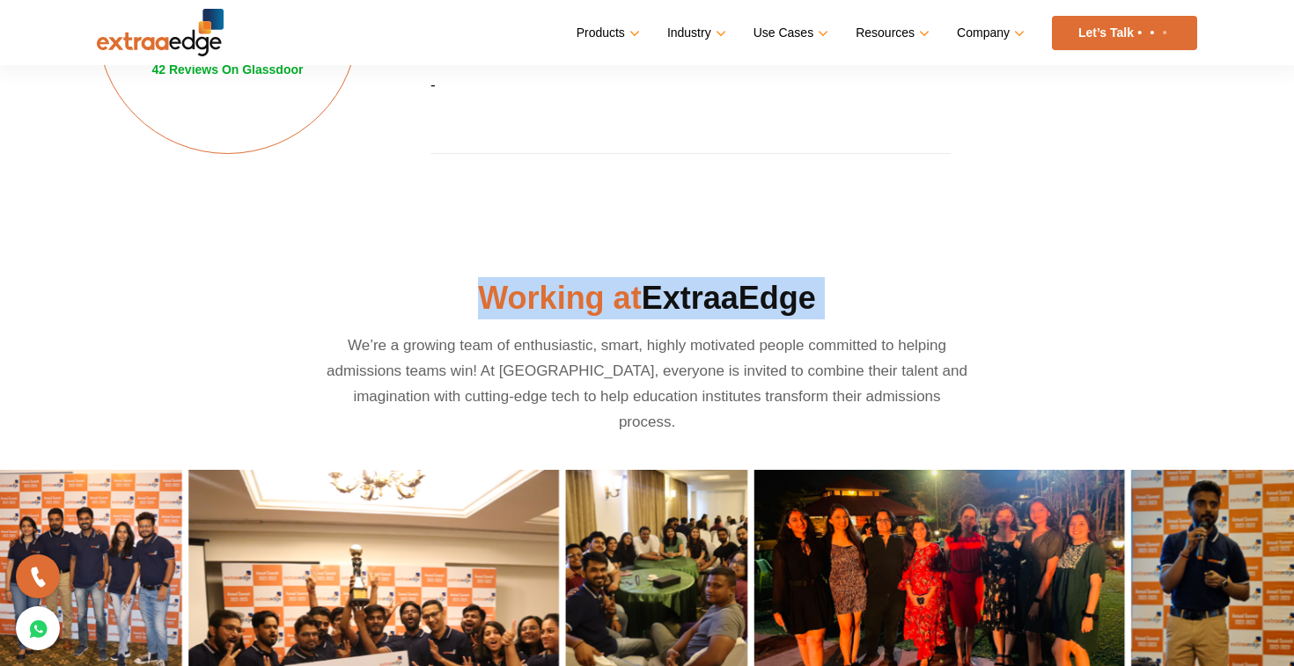
click at [502, 286] on span "Working at" at bounding box center [559, 298] width 163 height 36
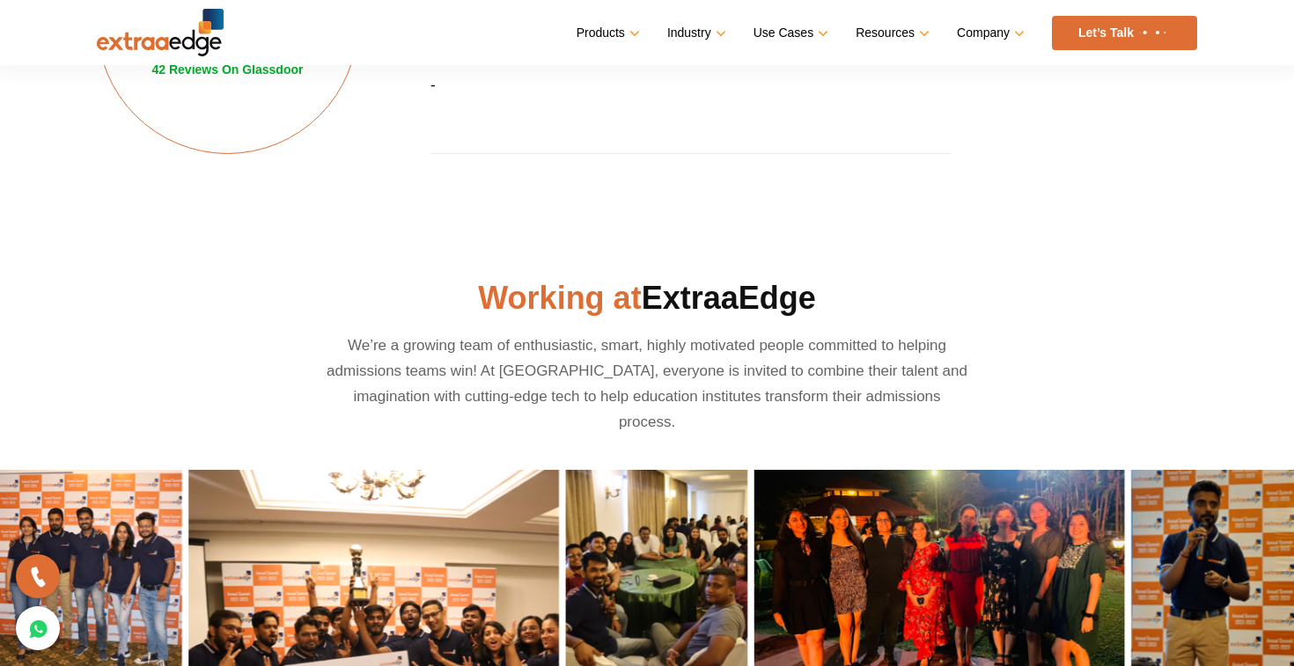
click at [384, 338] on p "We’re a growing team of enthusiastic, smart, highly motivated people committed …" at bounding box center [647, 384] width 645 height 102
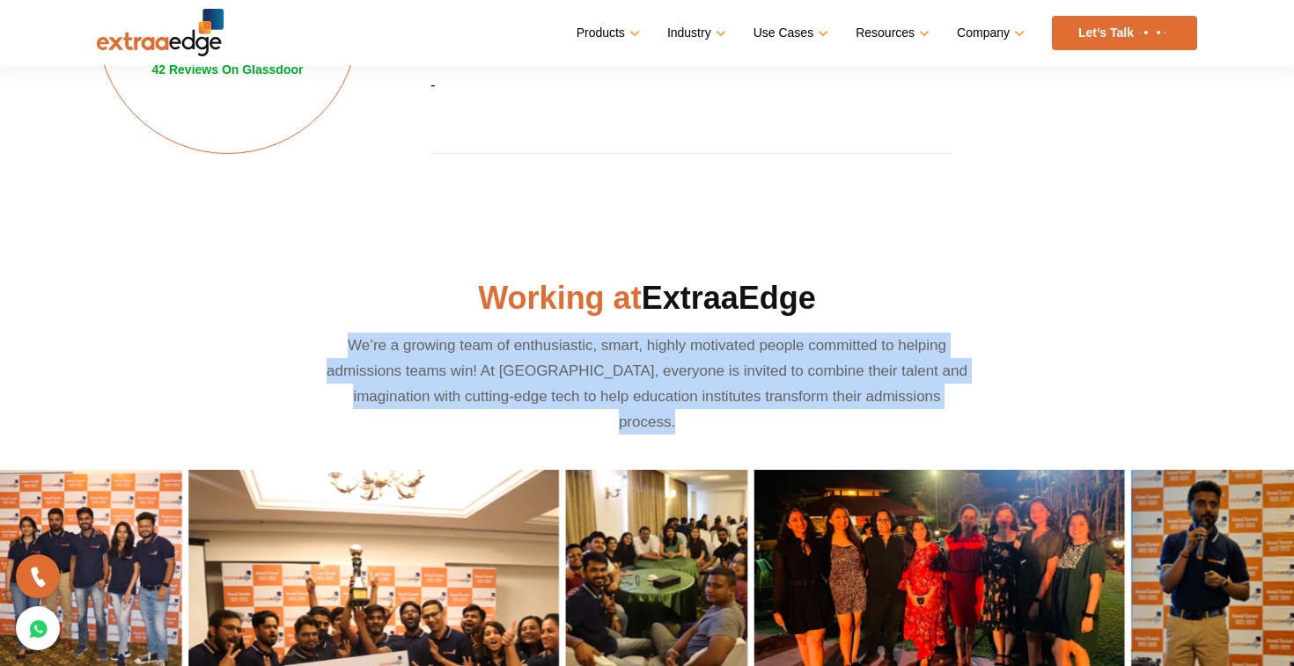
click at [384, 338] on p "We’re a growing team of enthusiastic, smart, highly motivated people committed …" at bounding box center [647, 384] width 645 height 102
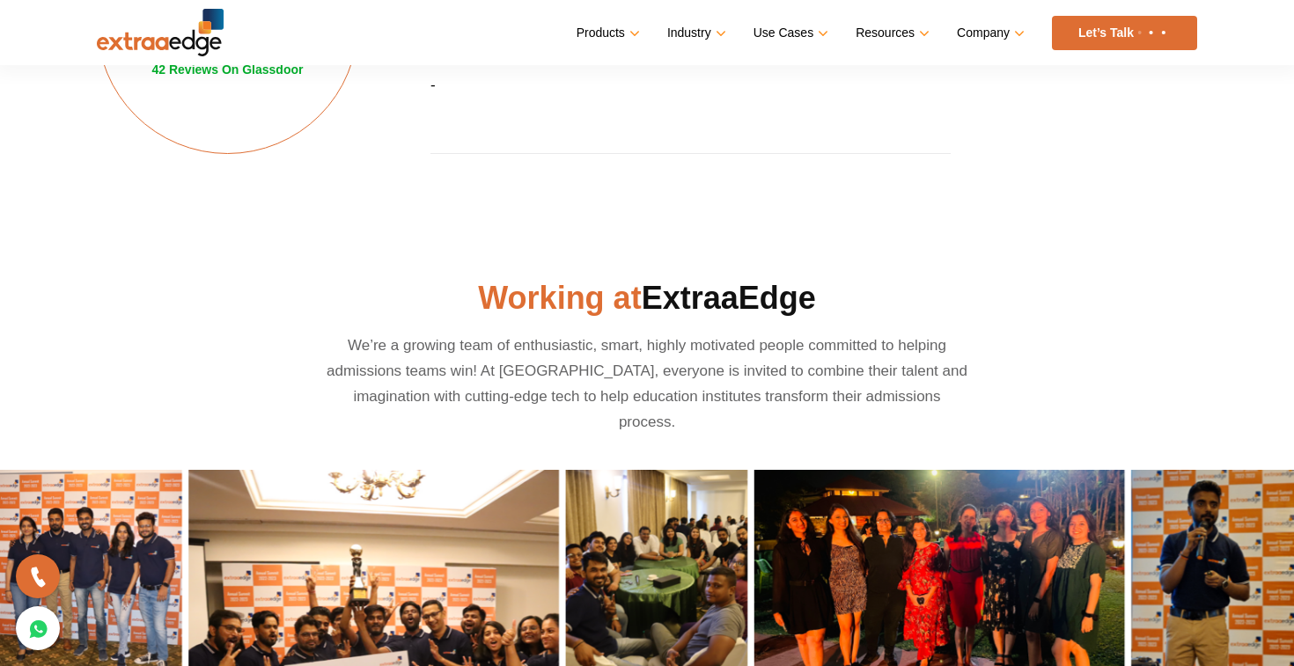
click at [517, 353] on p "We’re a growing team of enthusiastic, smart, highly motivated people committed …" at bounding box center [647, 384] width 645 height 102
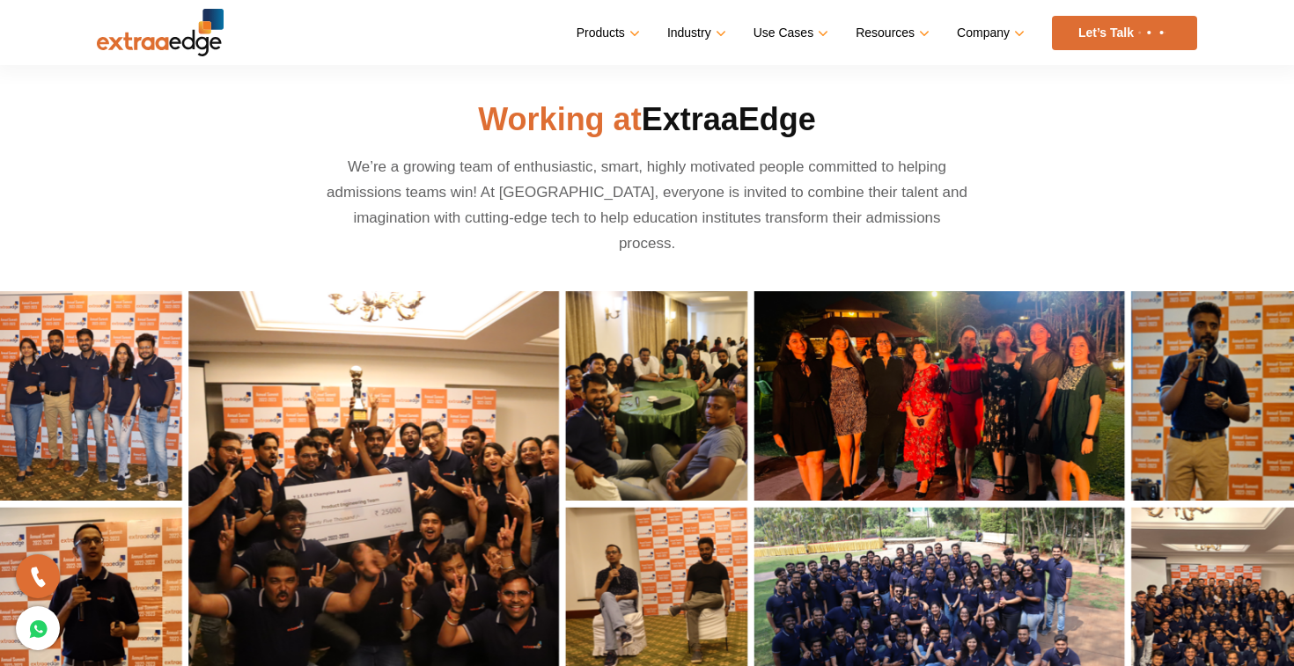
click at [430, 232] on section "Working at ExtraaEdge We’re a growing team of enthusiastic, smart, highly motiv…" at bounding box center [647, 407] width 1294 height 689
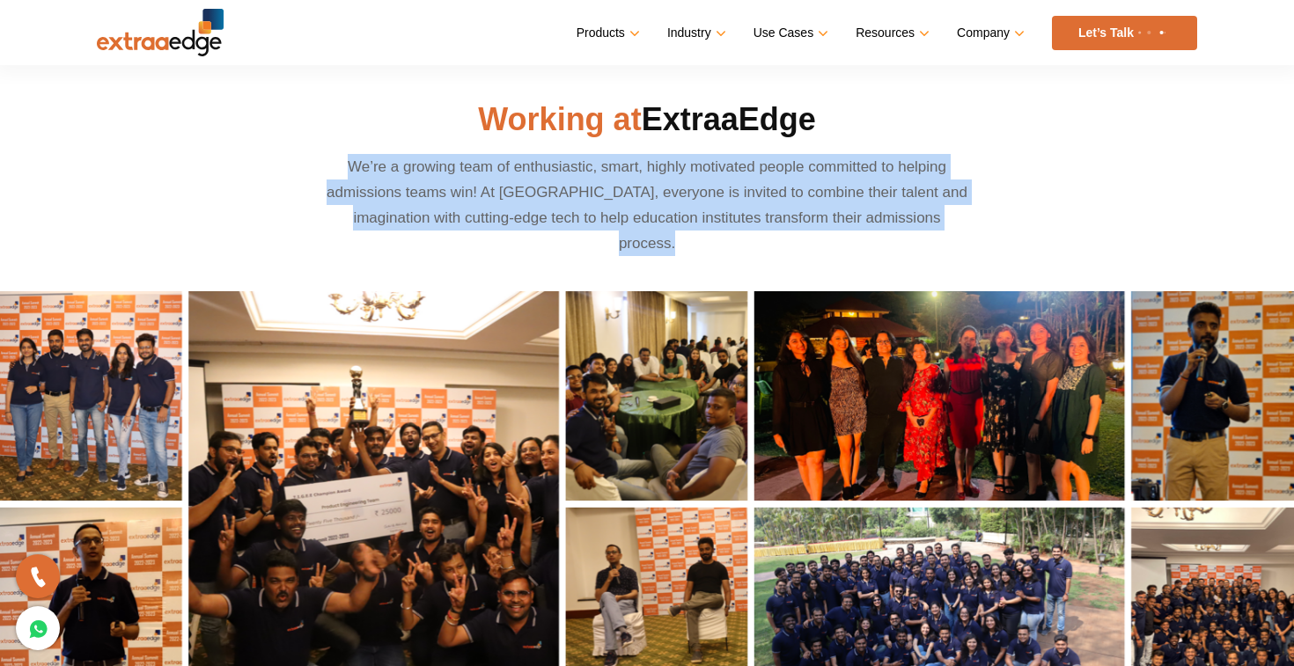
click at [430, 232] on section "Working at ExtraaEdge We’re a growing team of enthusiastic, smart, highly motiv…" at bounding box center [647, 407] width 1294 height 689
click at [459, 198] on p "We’re a growing team of enthusiastic, smart, highly motivated people committed …" at bounding box center [647, 205] width 645 height 102
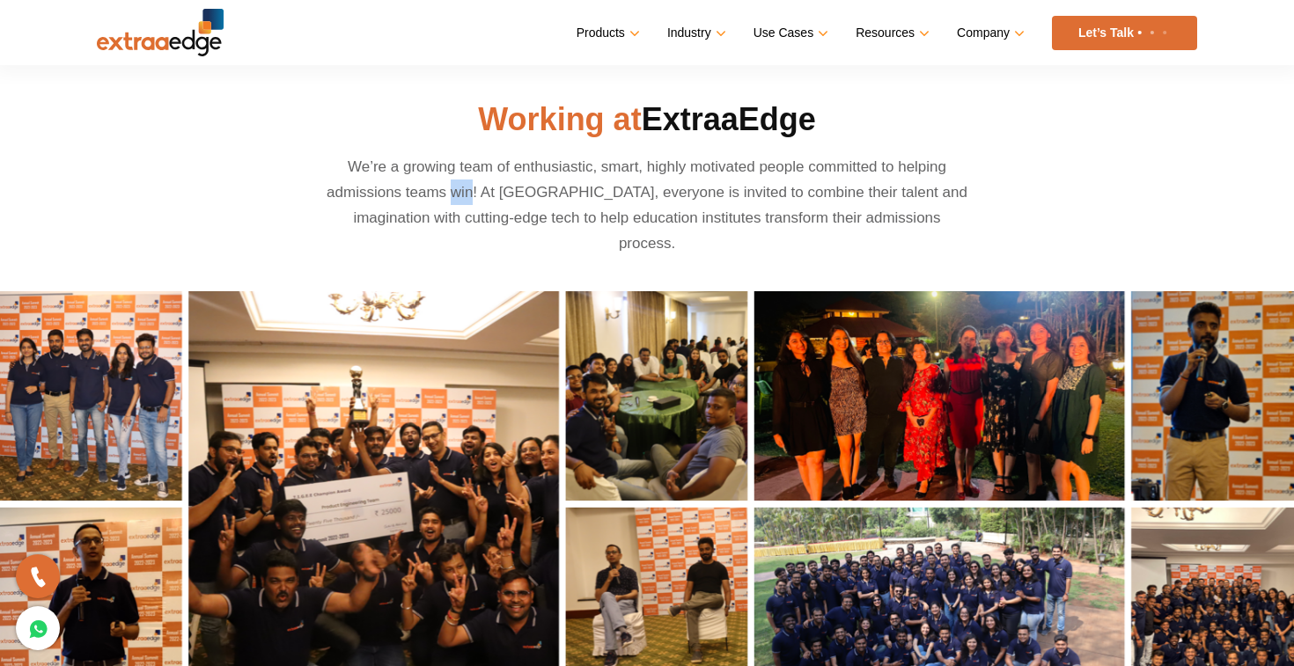
click at [459, 198] on p "We’re a growing team of enthusiastic, smart, highly motivated people committed …" at bounding box center [647, 205] width 645 height 102
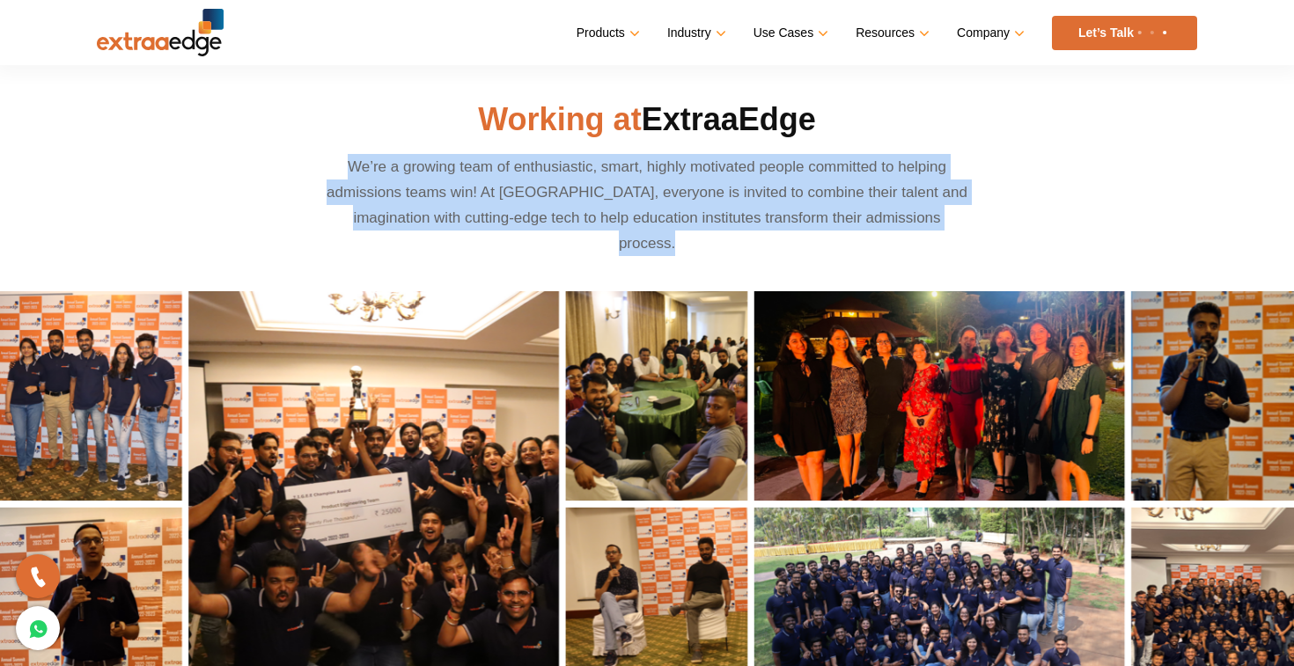
click at [459, 198] on p "We’re a growing team of enthusiastic, smart, highly motivated people committed …" at bounding box center [647, 205] width 645 height 102
click at [482, 185] on p "We’re a growing team of enthusiastic, smart, highly motivated people committed …" at bounding box center [647, 205] width 645 height 102
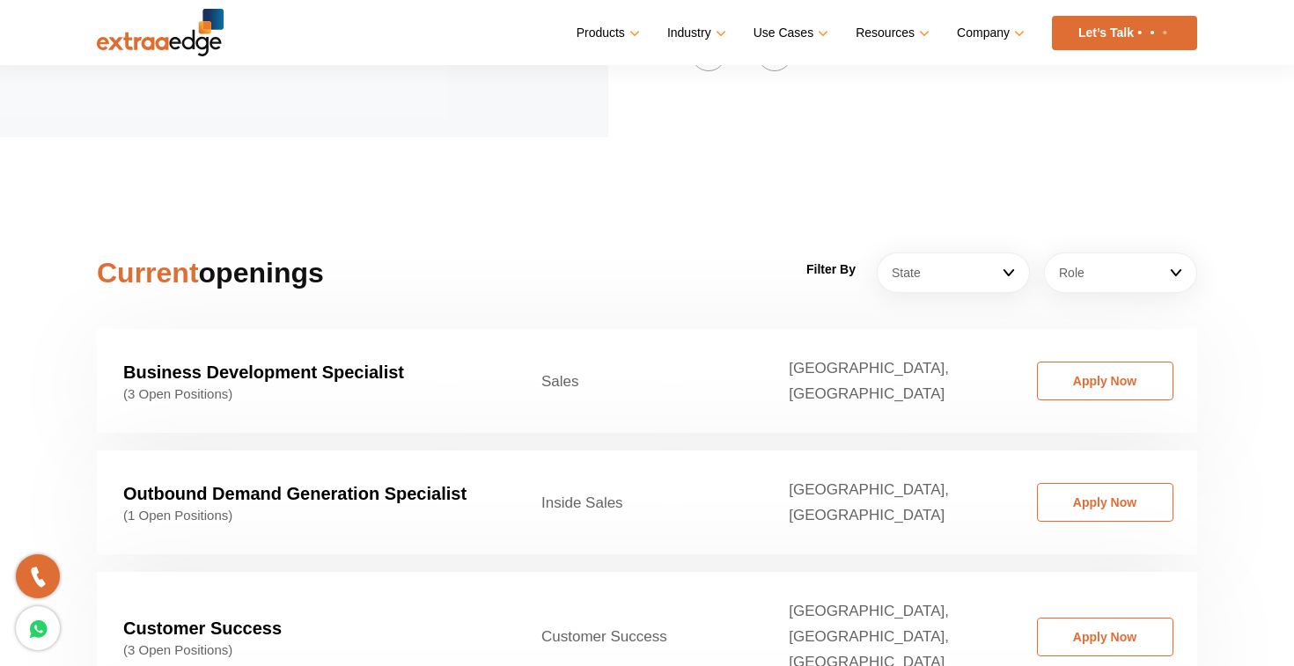
scroll to position [2600, 0]
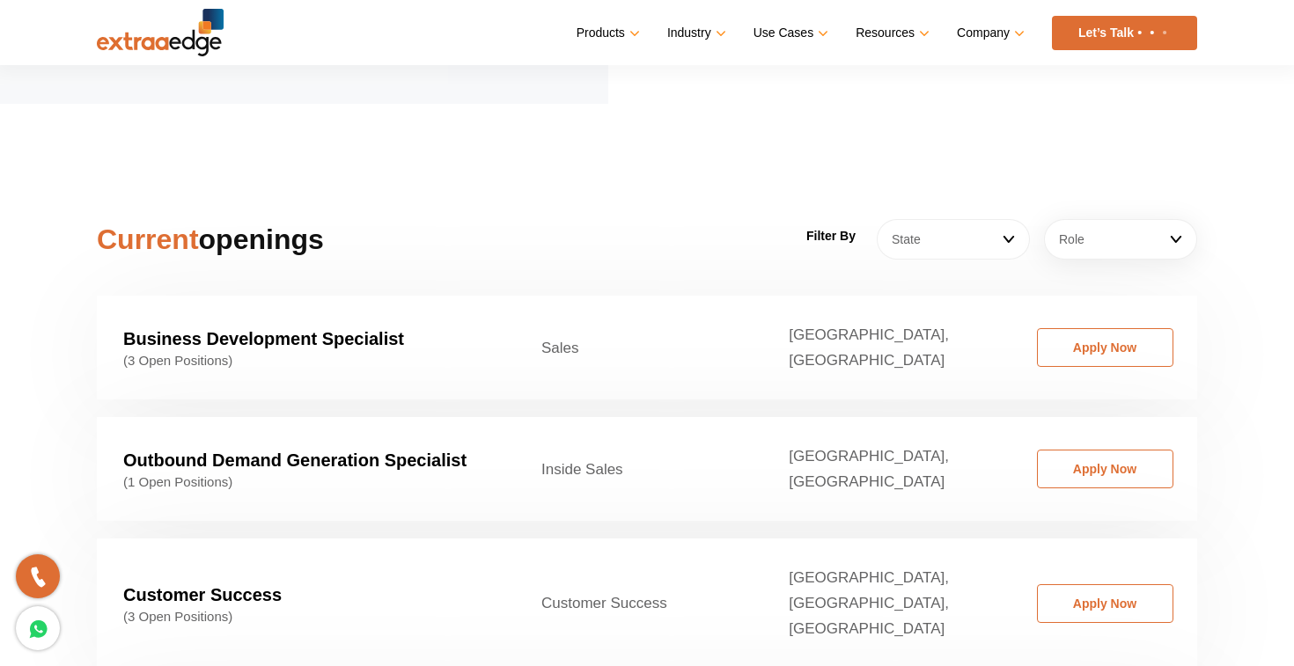
click at [926, 221] on link "State" at bounding box center [953, 239] width 153 height 40
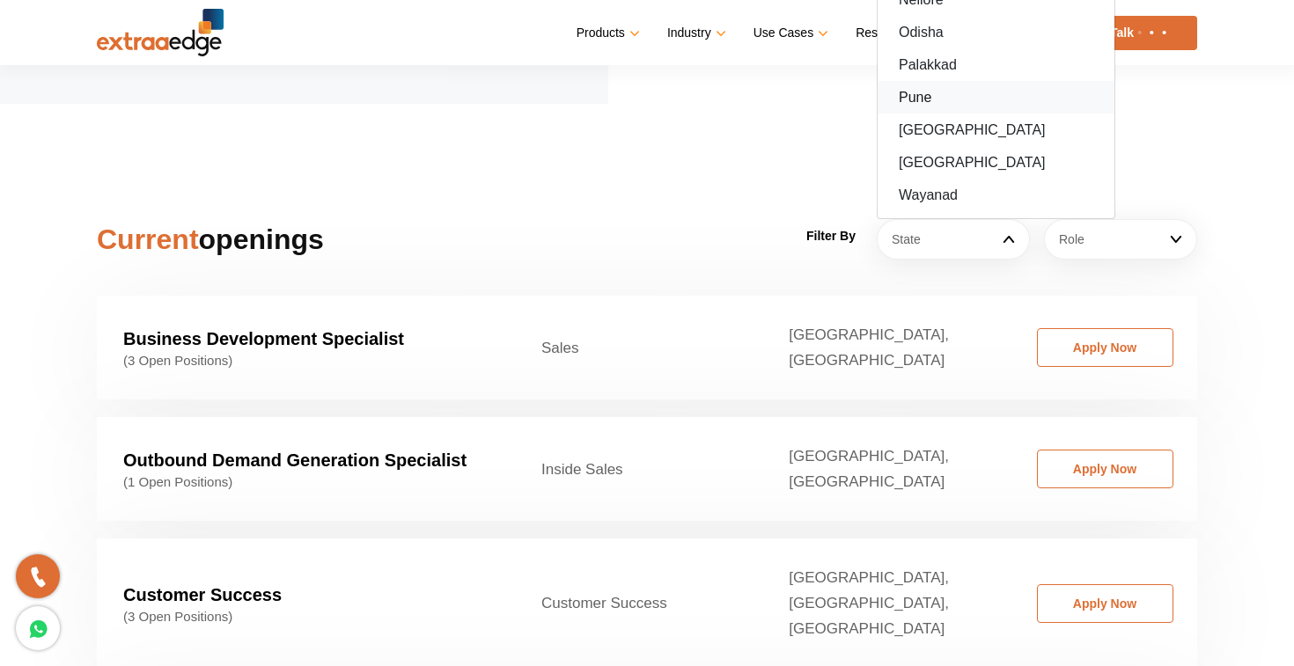
click at [916, 81] on link "Pune" at bounding box center [996, 97] width 237 height 33
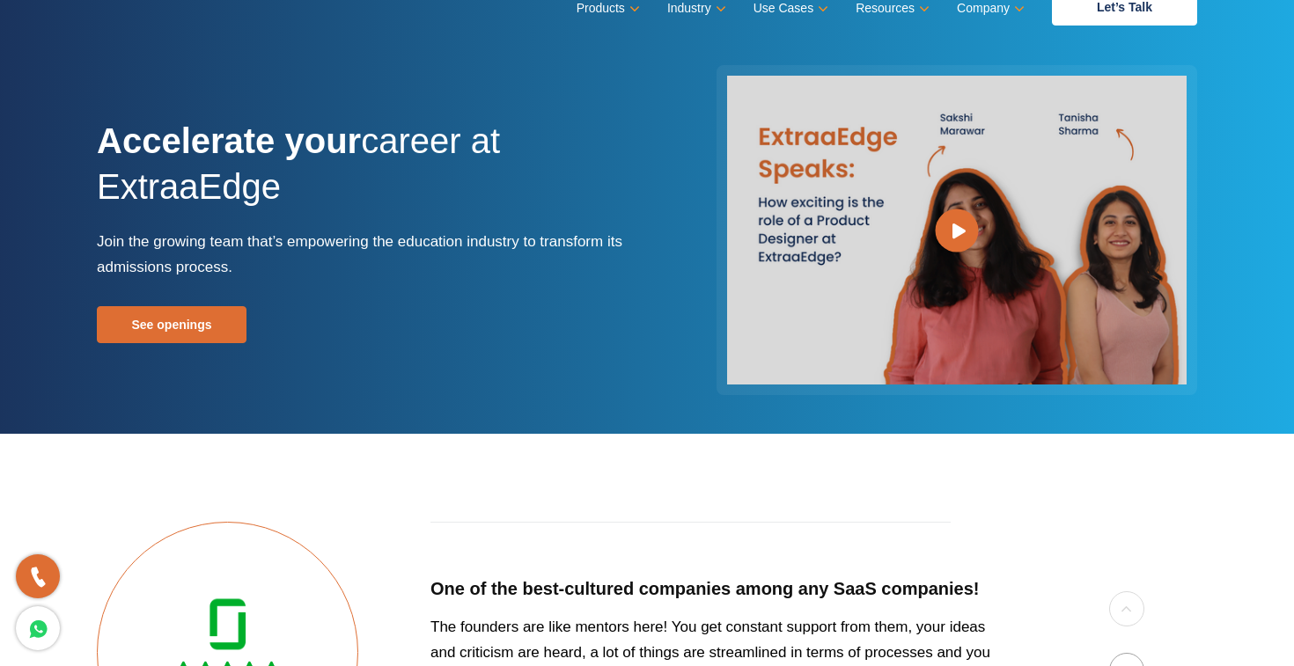
scroll to position [0, 0]
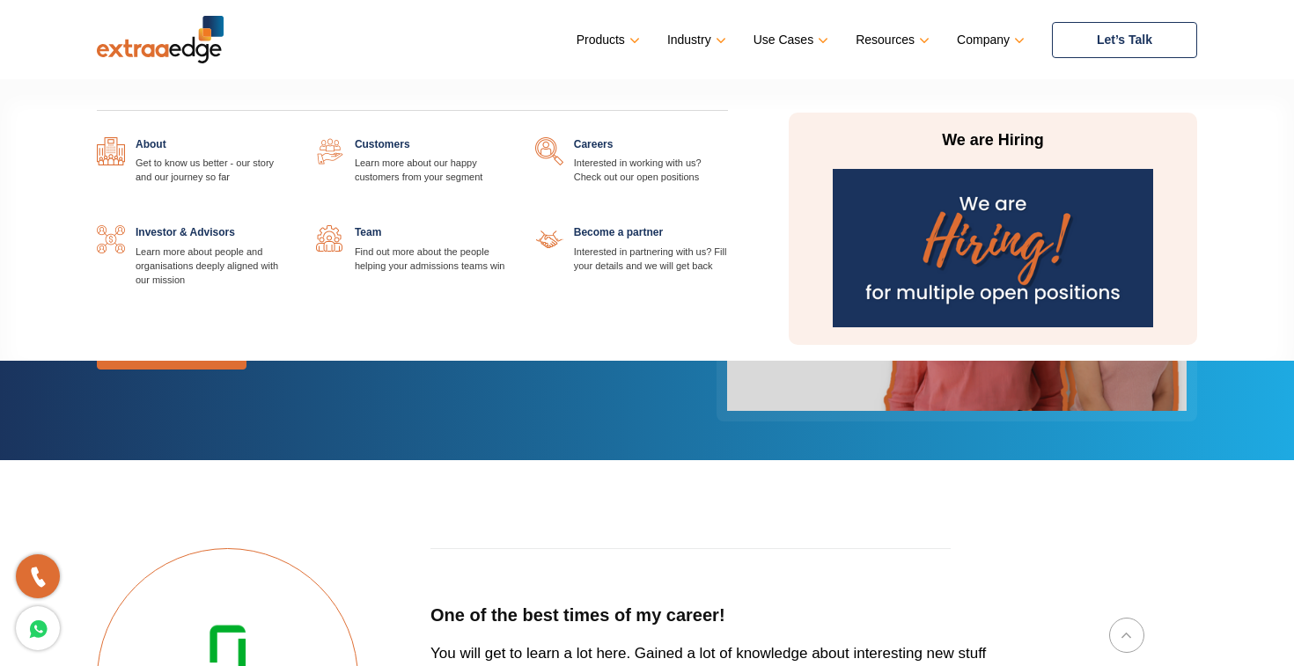
click at [290, 137] on link at bounding box center [290, 137] width 0 height 0
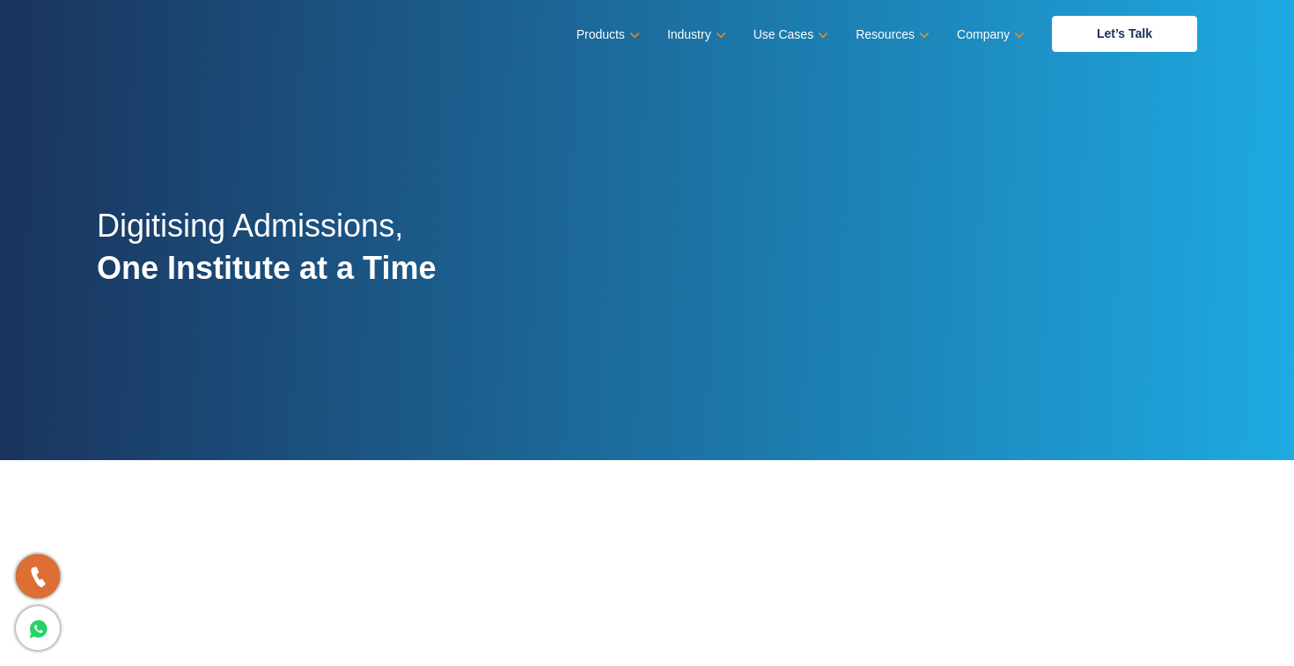
click at [184, 205] on h2 "Digitising Admissions, One Institute at a Time" at bounding box center [266, 257] width 339 height 104
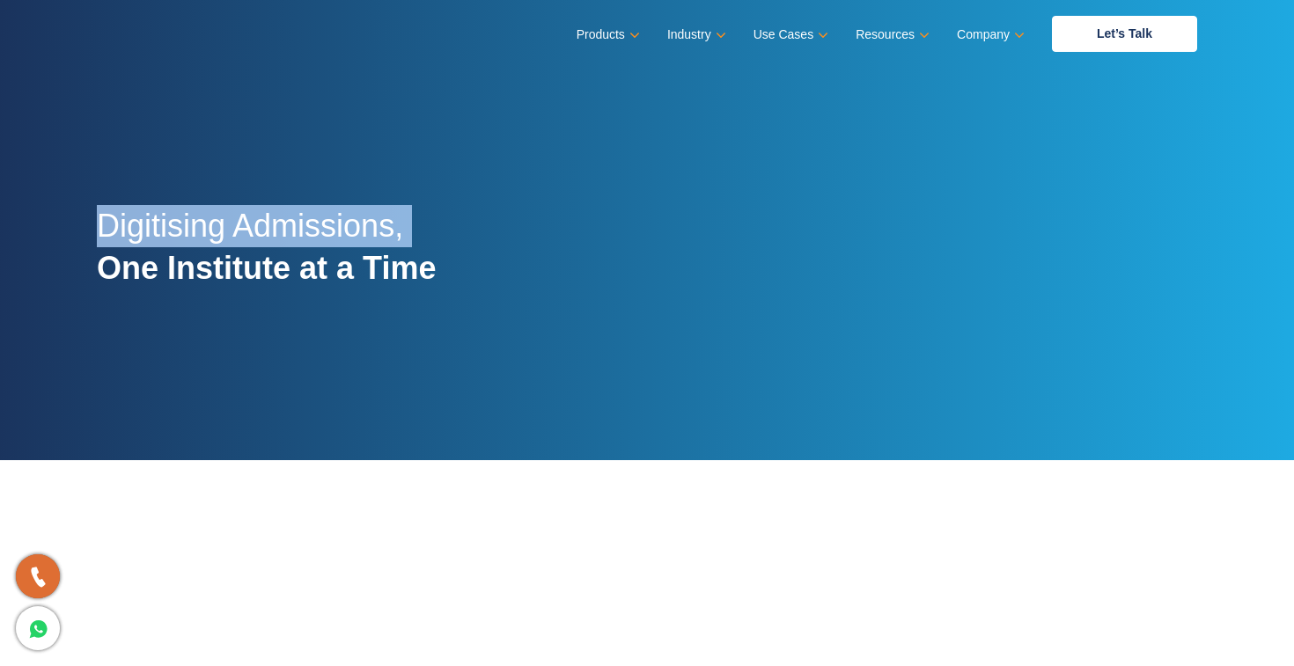
click at [184, 205] on h2 "Digitising Admissions, One Institute at a Time" at bounding box center [266, 257] width 339 height 104
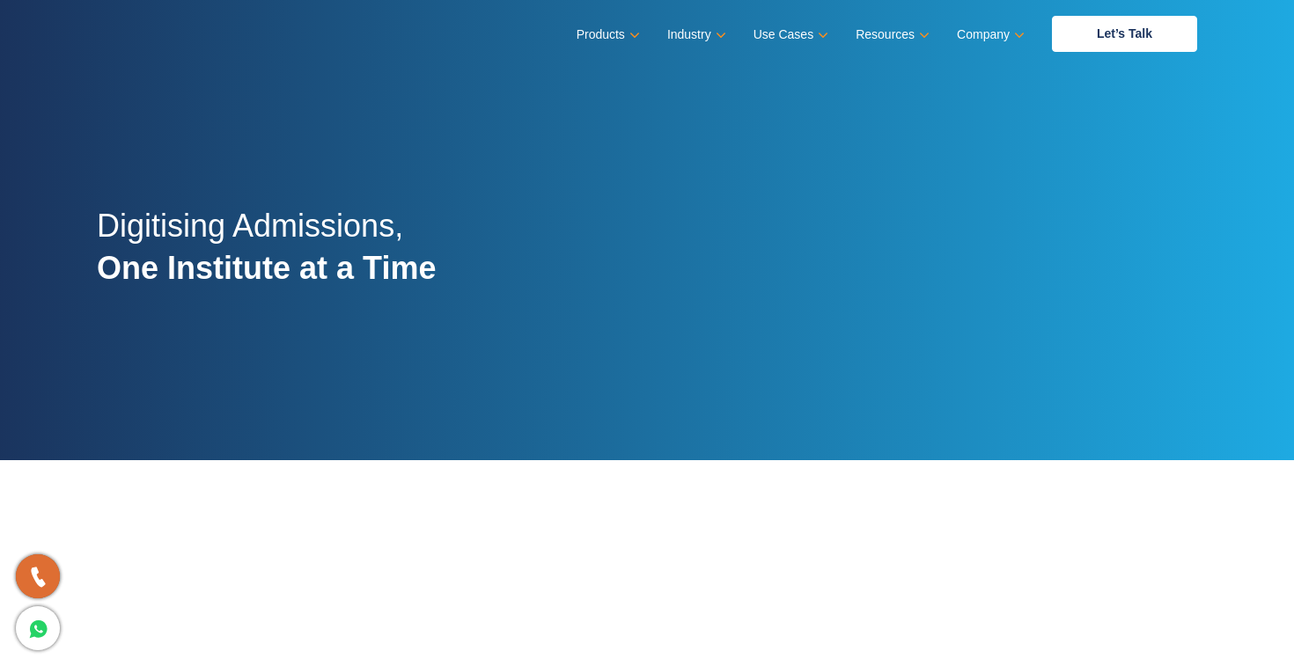
click at [223, 265] on strong "One Institute at a Time" at bounding box center [266, 268] width 339 height 36
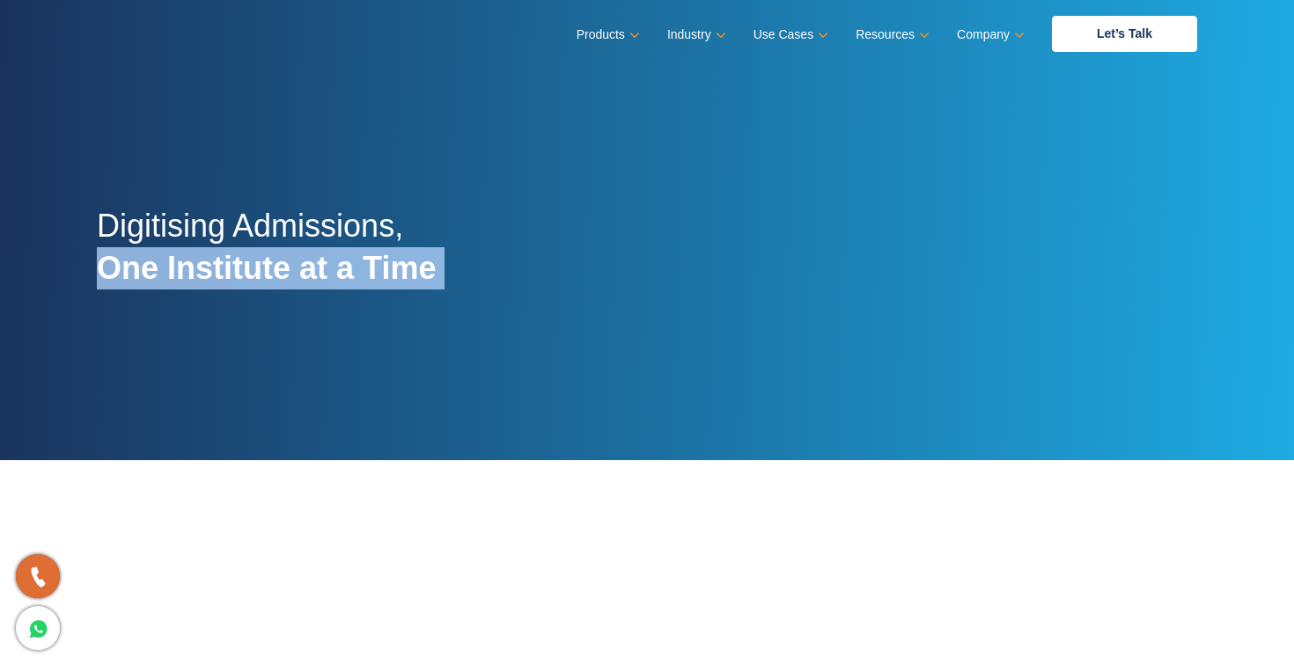
click at [223, 265] on strong "One Institute at a Time" at bounding box center [266, 268] width 339 height 36
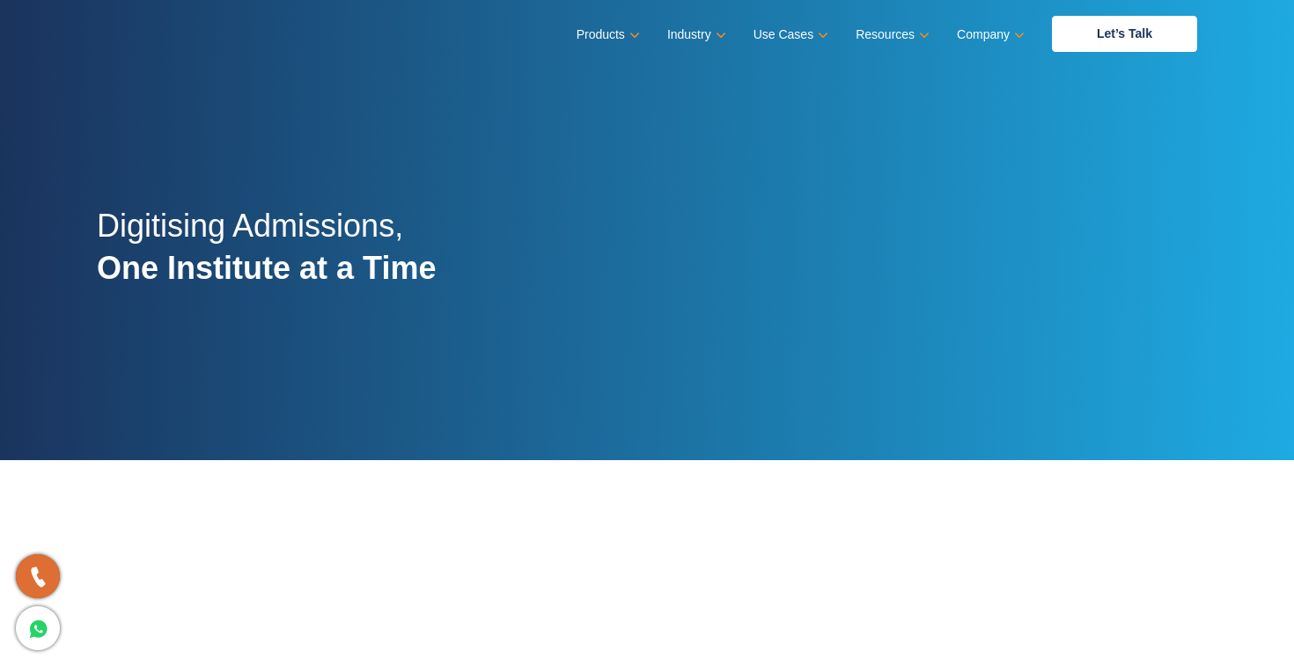
click at [197, 237] on h2 "Digitising Admissions, One Institute at a Time" at bounding box center [266, 257] width 339 height 104
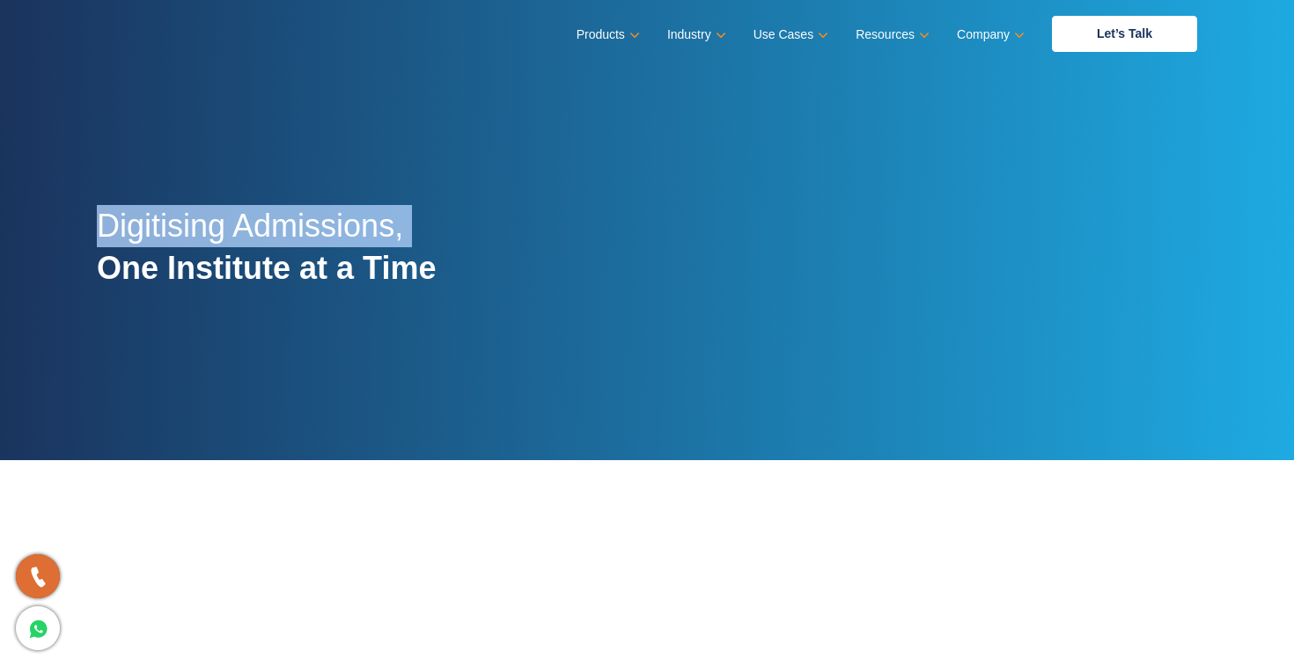
click at [197, 237] on h2 "Digitising Admissions, One Institute at a Time" at bounding box center [266, 257] width 339 height 104
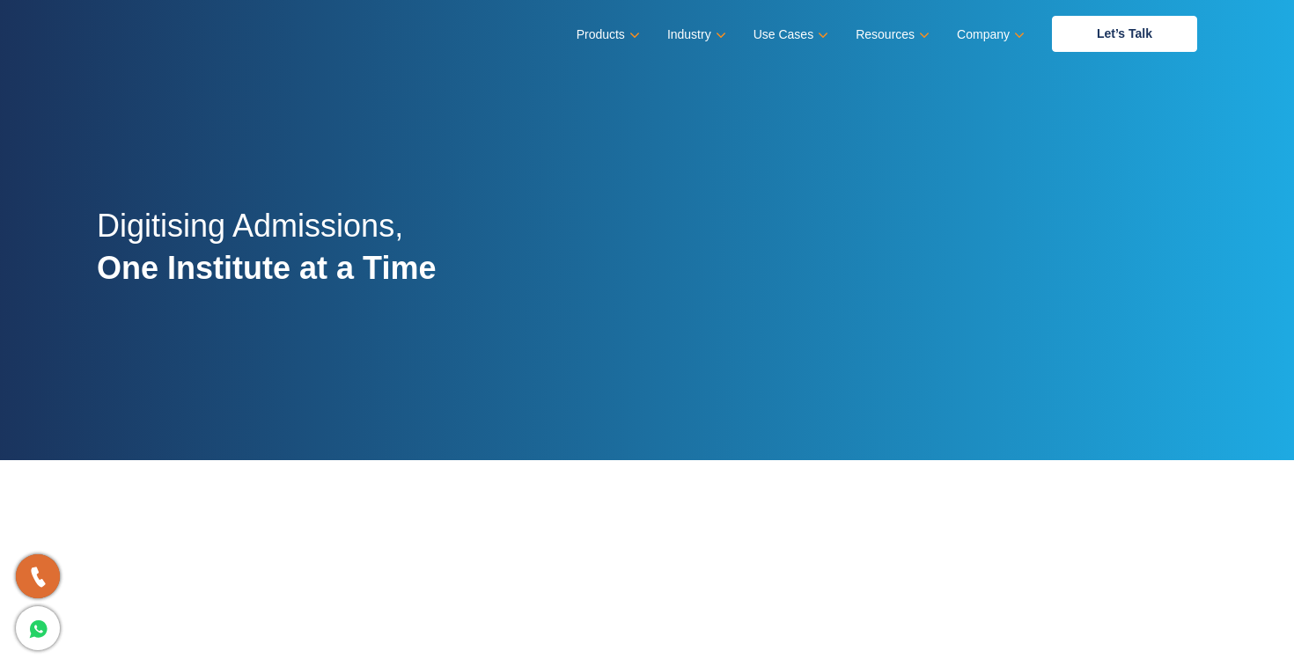
click at [217, 270] on strong "One Institute at a Time" at bounding box center [266, 268] width 339 height 36
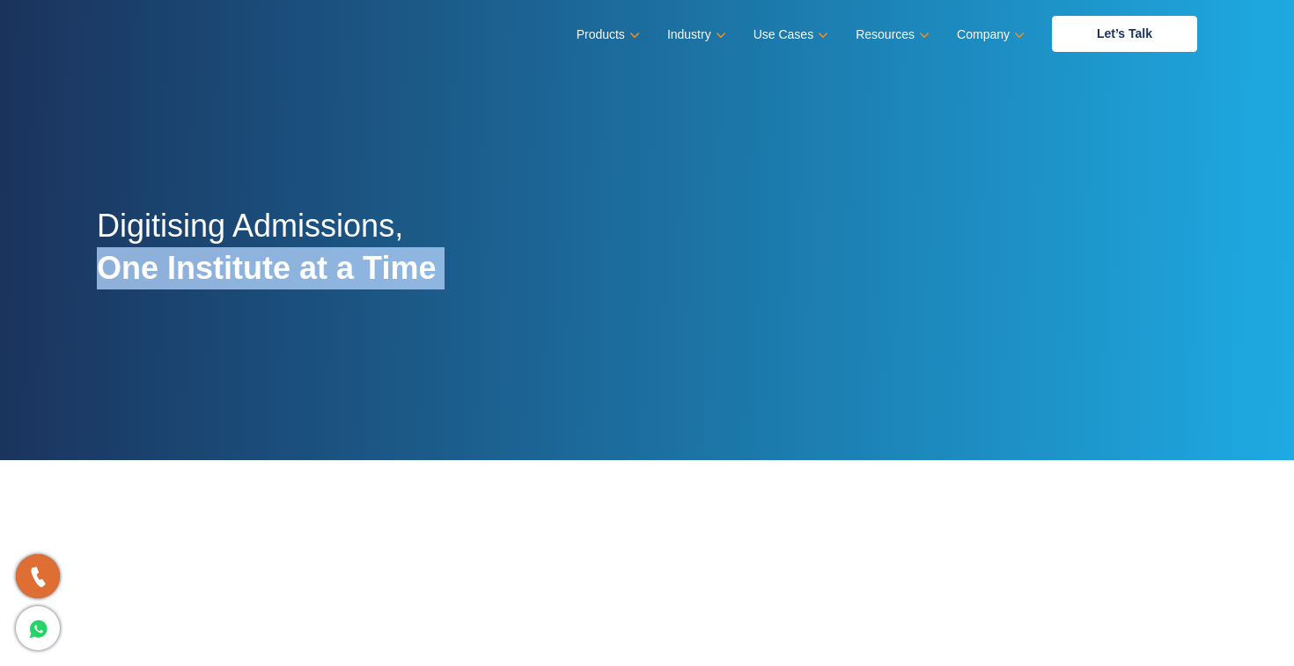
click at [217, 270] on strong "One Institute at a Time" at bounding box center [266, 268] width 339 height 36
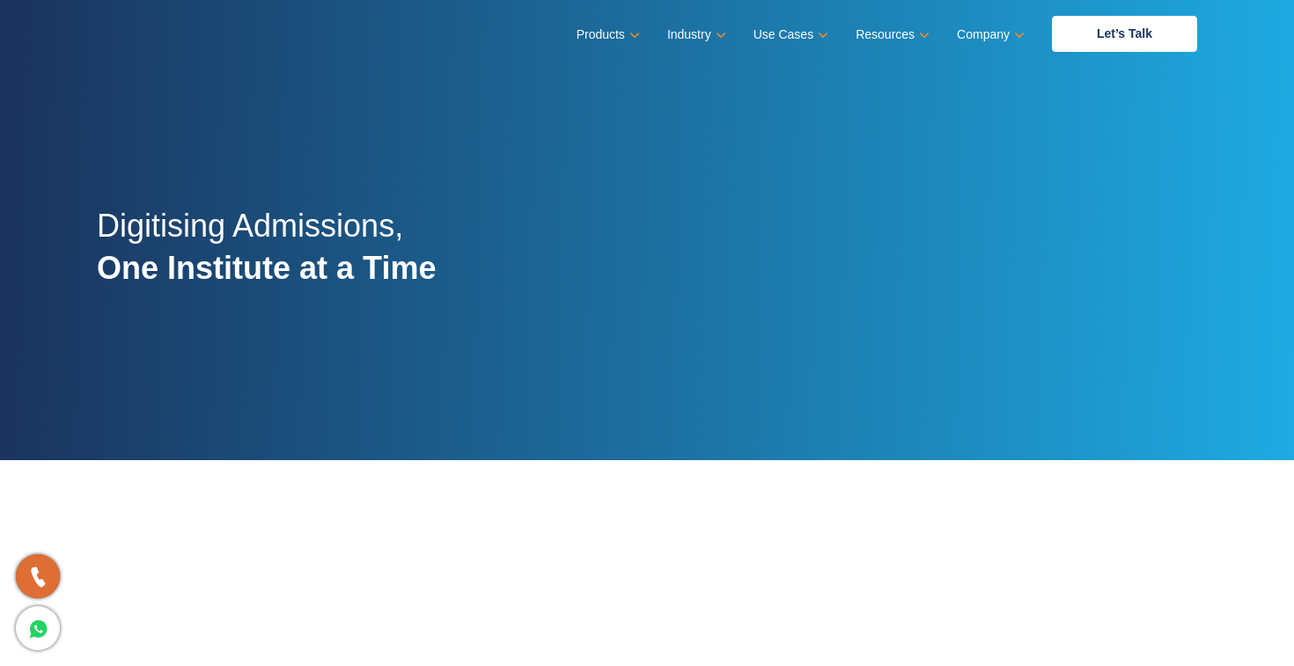
click at [214, 237] on h2 "Digitising Admissions, One Institute at a Time" at bounding box center [266, 257] width 339 height 104
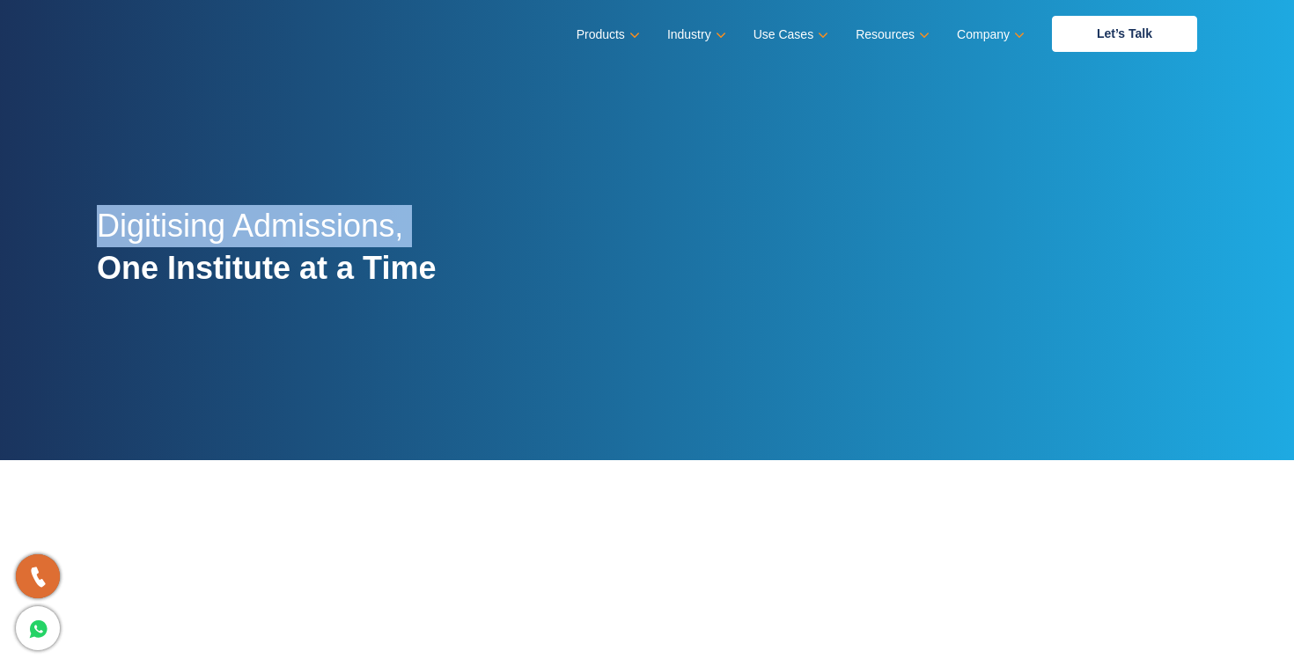
click at [214, 237] on h2 "Digitising Admissions, One Institute at a Time" at bounding box center [266, 257] width 339 height 104
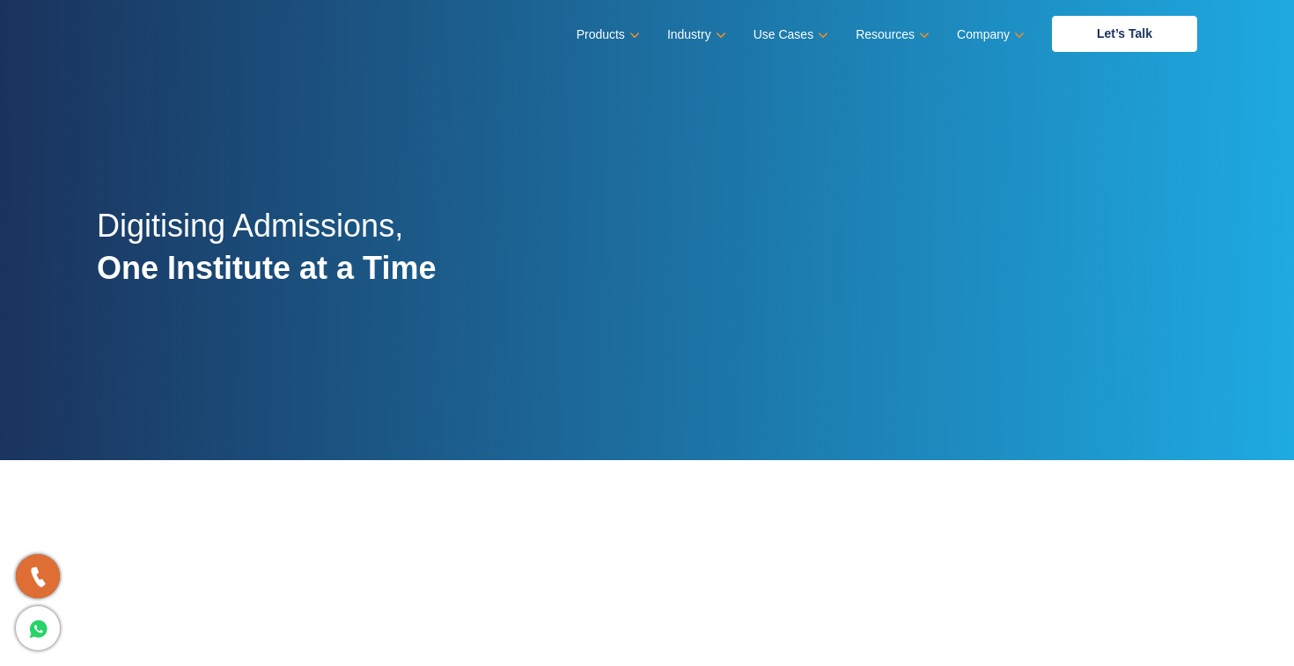
click at [231, 259] on strong "One Institute at a Time" at bounding box center [266, 268] width 339 height 36
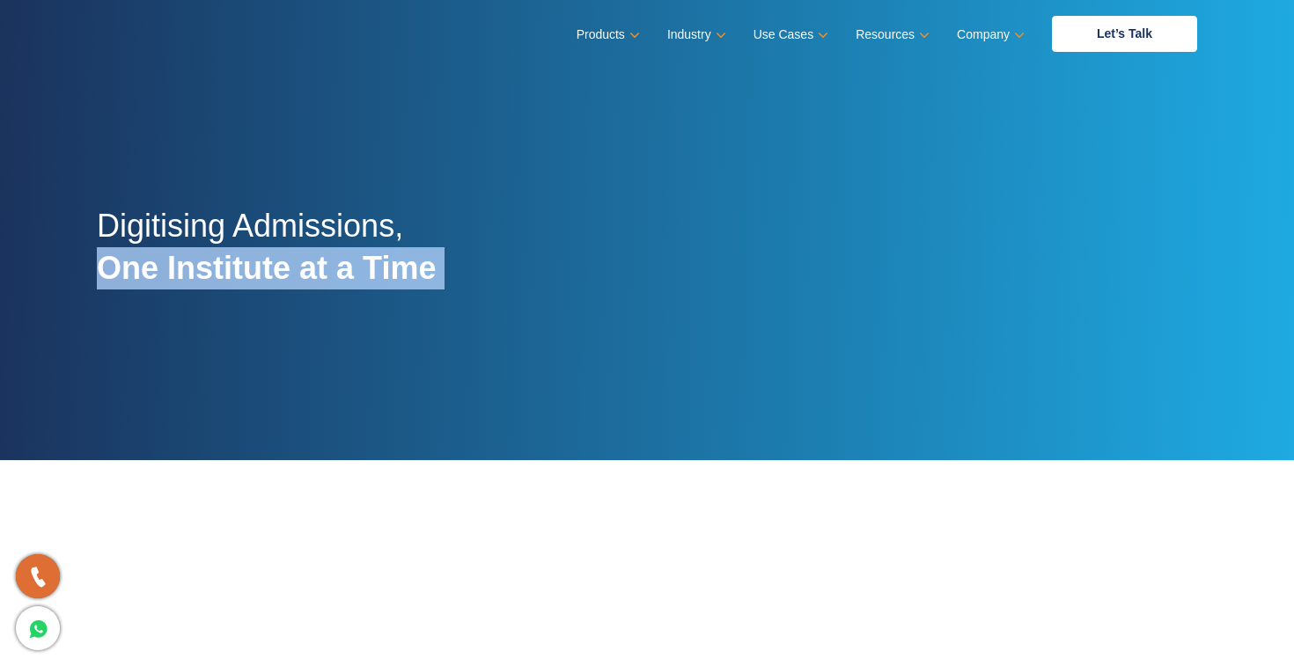
click at [231, 259] on strong "One Institute at a Time" at bounding box center [266, 268] width 339 height 36
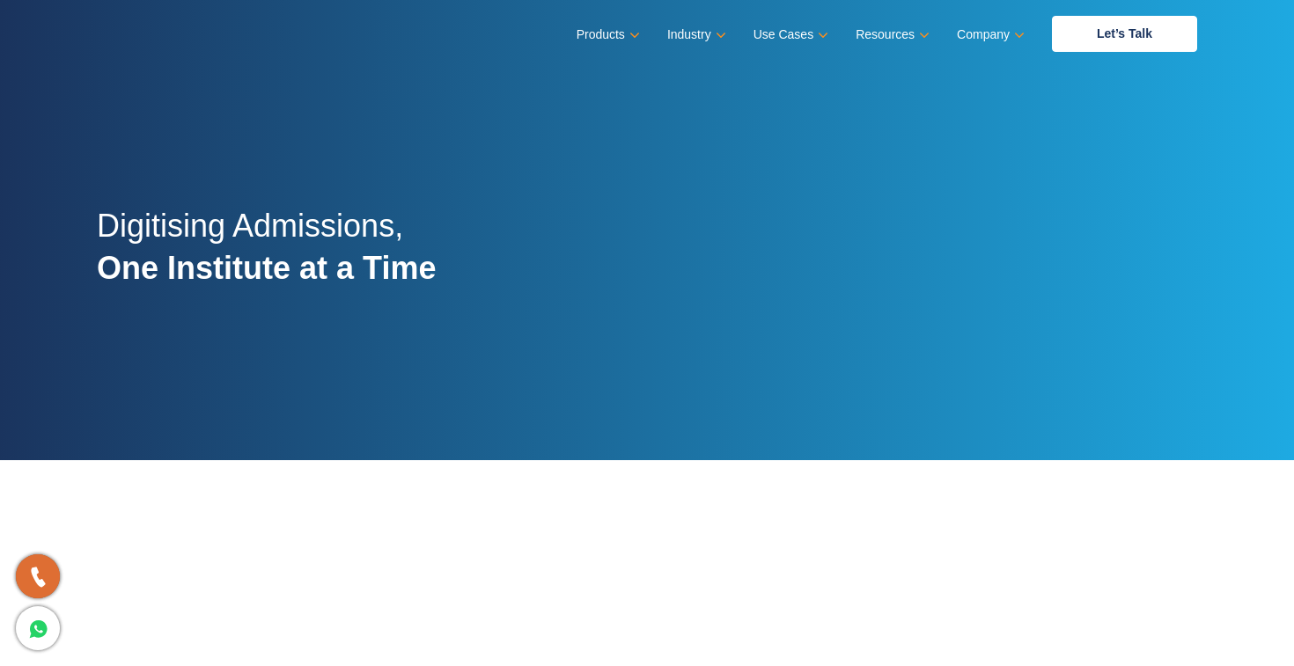
click at [213, 232] on h2 "Digitising Admissions, One Institute at a Time" at bounding box center [266, 257] width 339 height 104
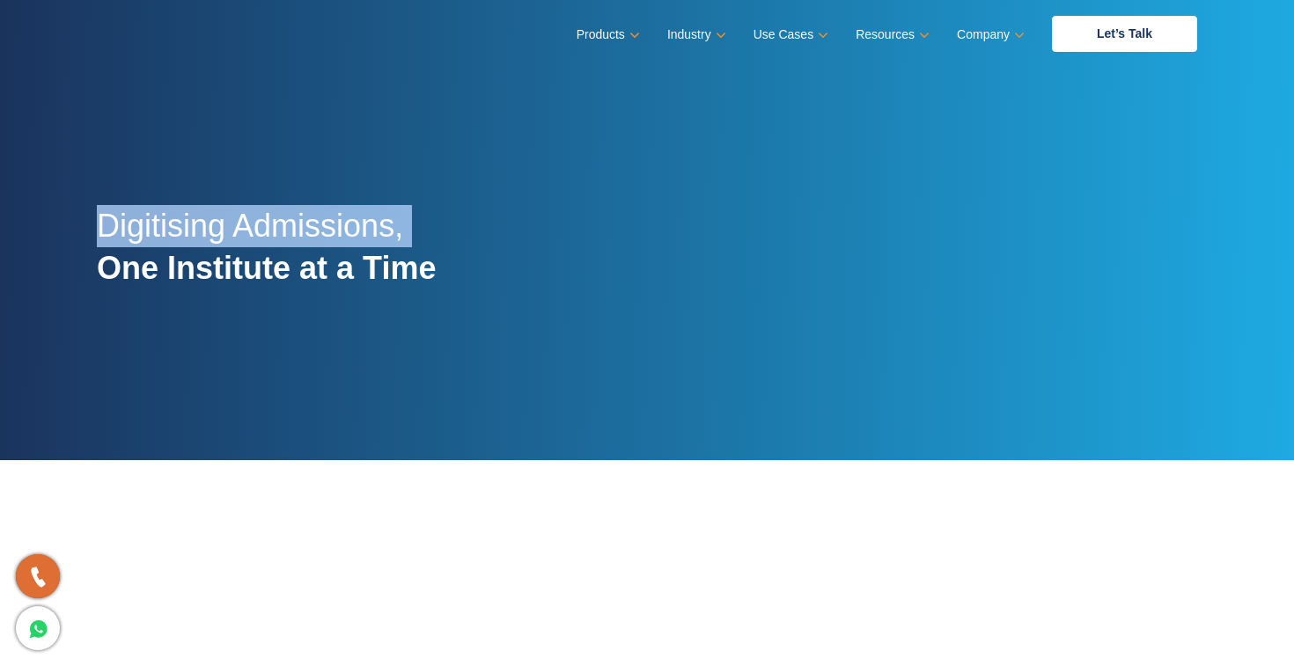
click at [213, 232] on h2 "Digitising Admissions, One Institute at a Time" at bounding box center [266, 257] width 339 height 104
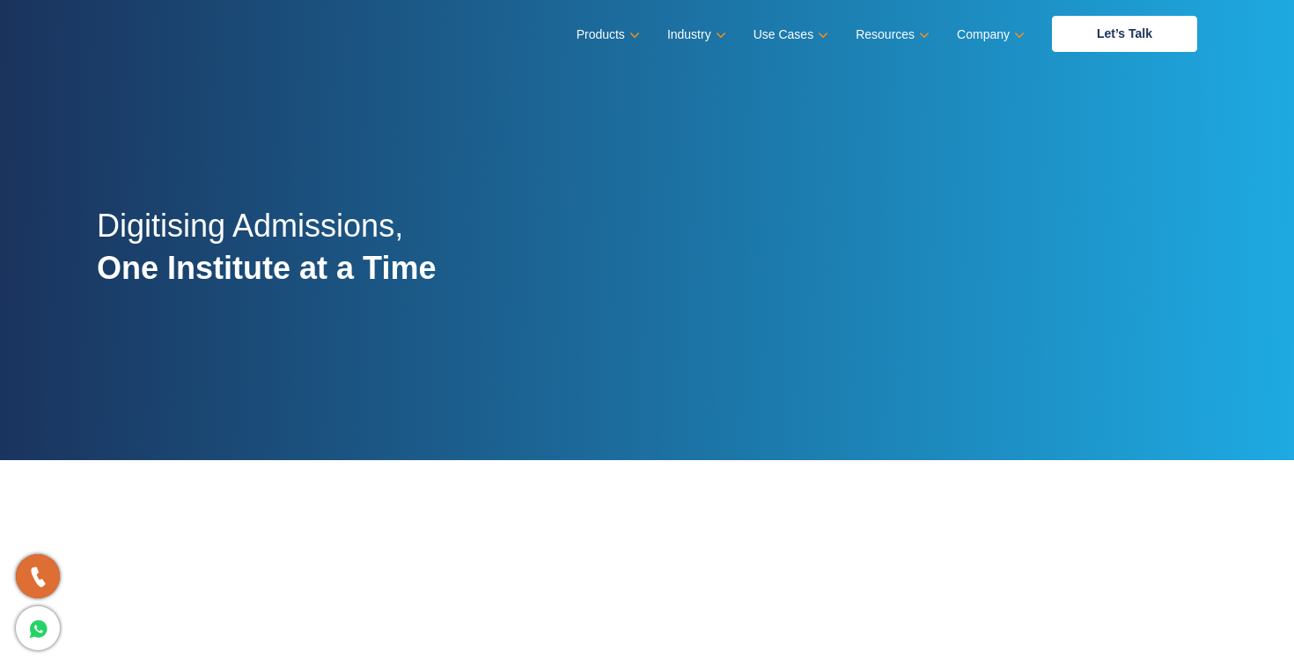
click at [238, 265] on strong "One Institute at a Time" at bounding box center [266, 268] width 339 height 36
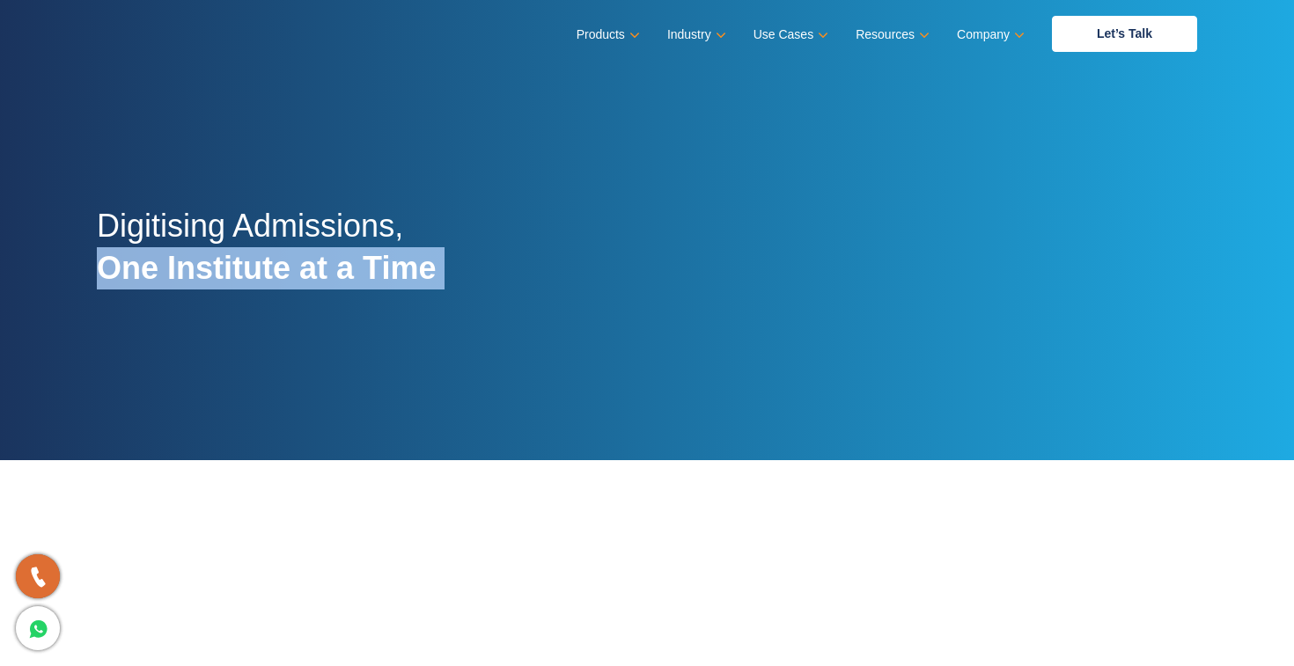
click at [238, 265] on strong "One Institute at a Time" at bounding box center [266, 268] width 339 height 36
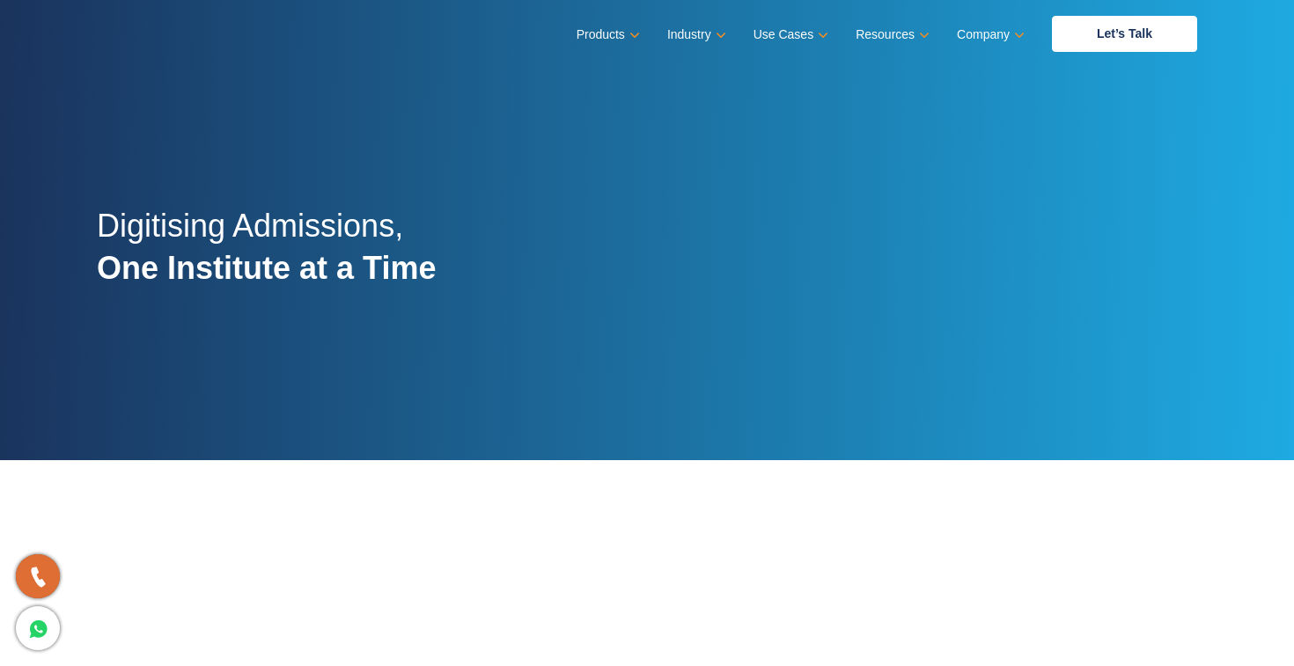
click at [187, 284] on strong "One Institute at a Time" at bounding box center [266, 268] width 339 height 36
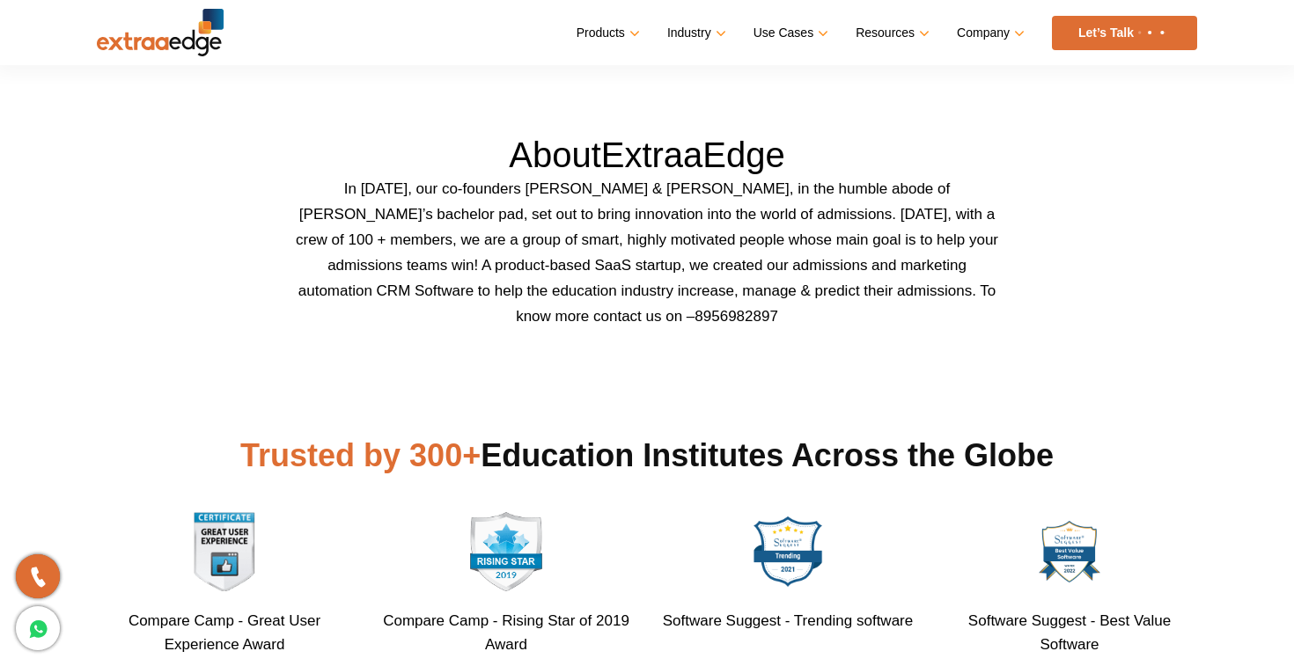
scroll to position [536, 0]
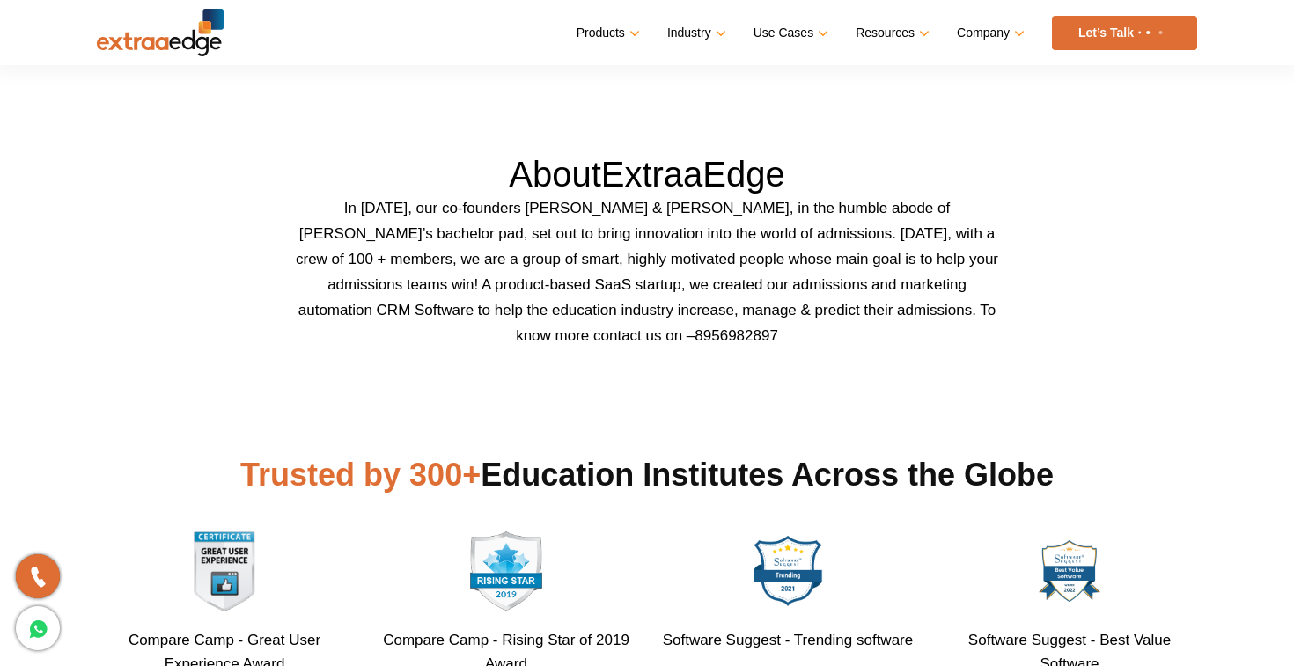
click at [518, 254] on p "In 2016, our co-founders Abhishek Ballabh & Sushil Mundada, in the humble abode…" at bounding box center [647, 271] width 704 height 153
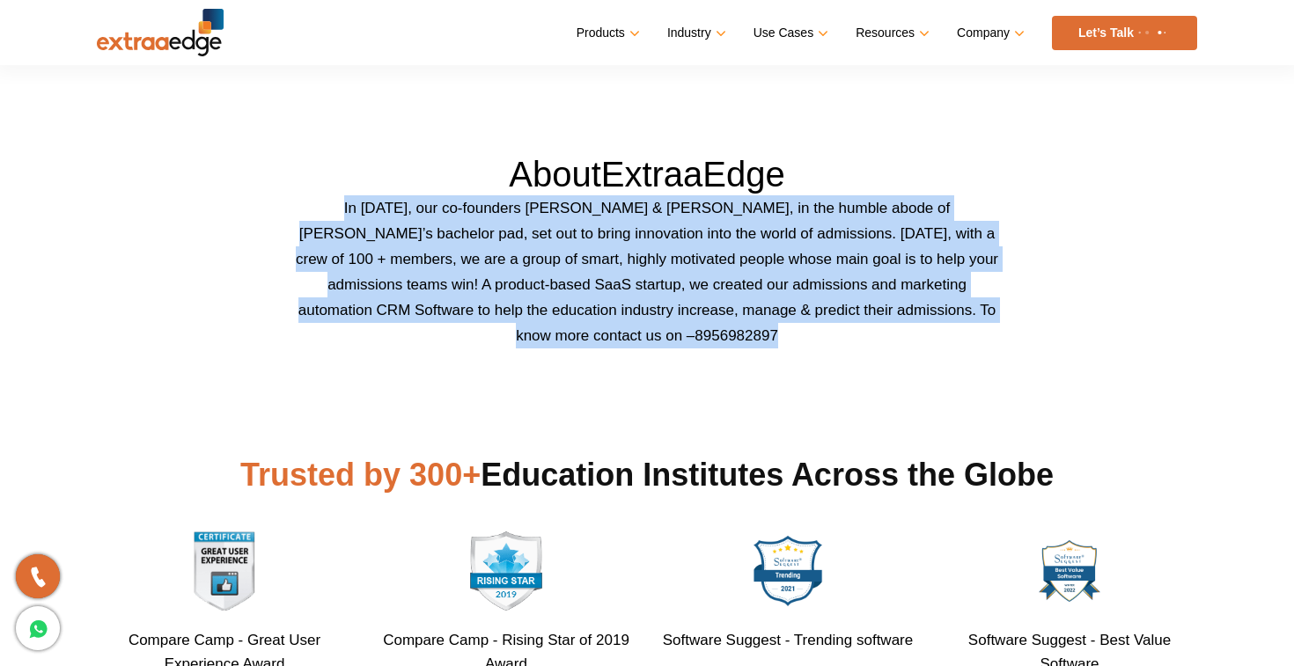
click at [518, 254] on p "In 2016, our co-founders Abhishek Ballabh & Sushil Mundada, in the humble abode…" at bounding box center [647, 271] width 704 height 153
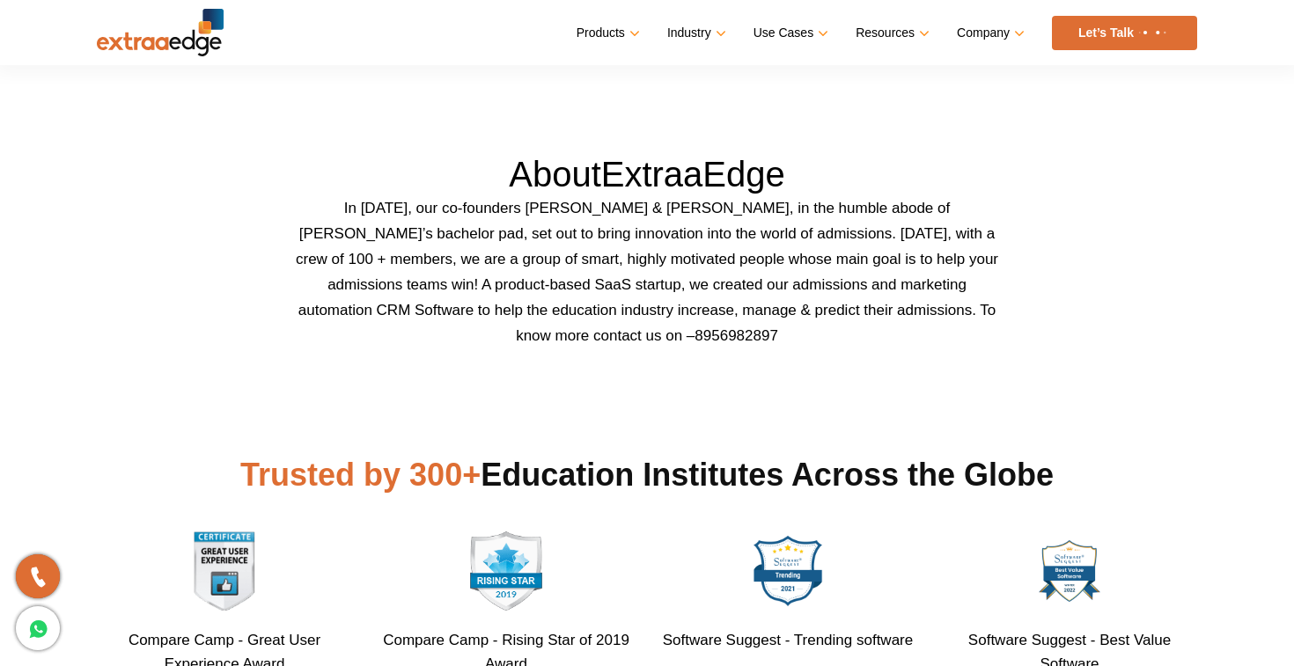
click at [410, 258] on p "In 2016, our co-founders Abhishek Ballabh & Sushil Mundada, in the humble abode…" at bounding box center [647, 271] width 704 height 153
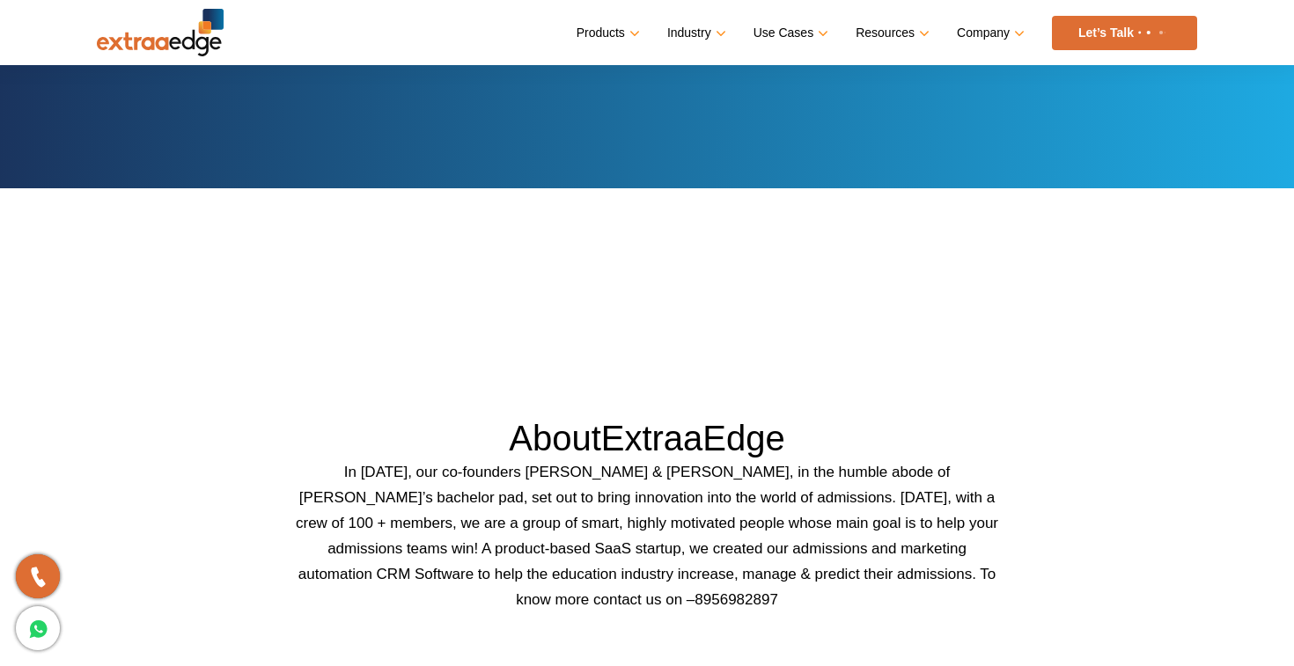
scroll to position [0, 0]
